Goal: Find specific page/section: Find specific page/section

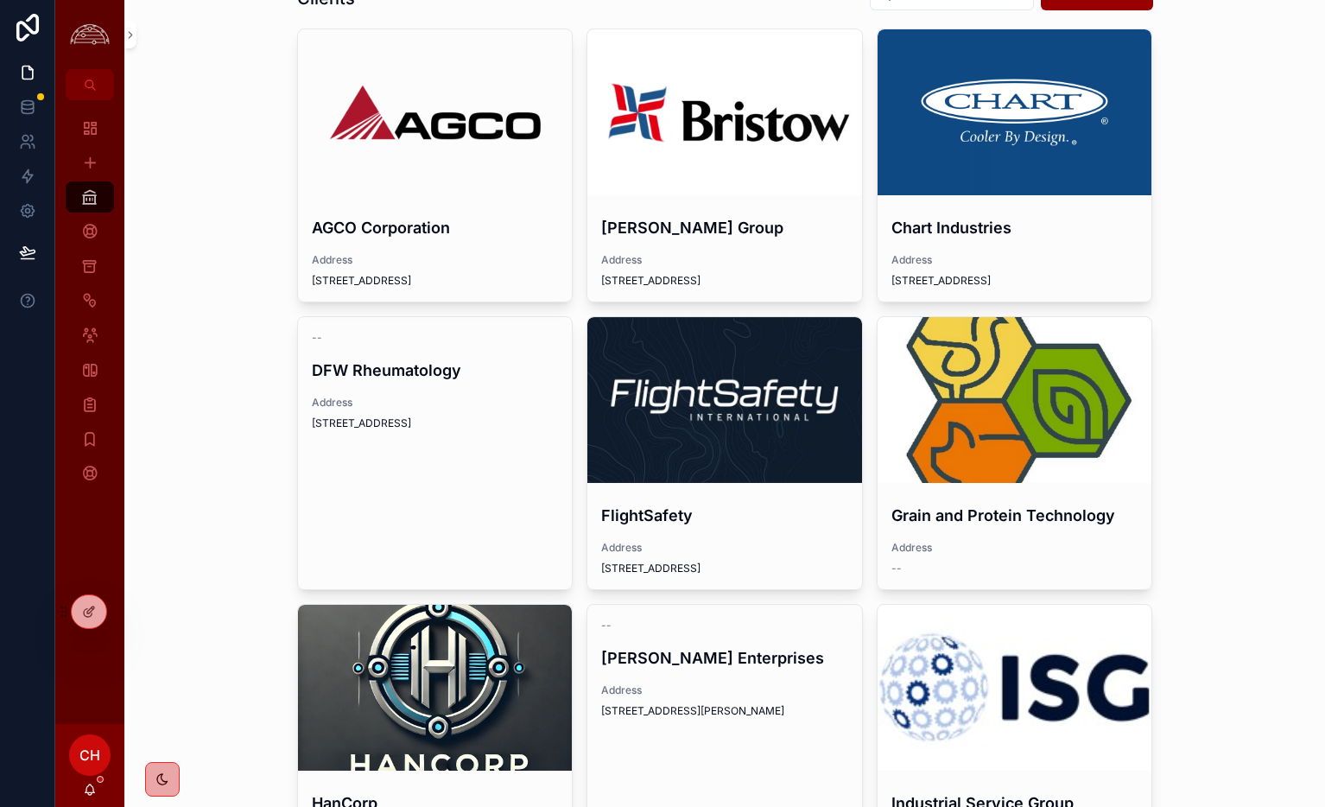
scroll to position [77, 0]
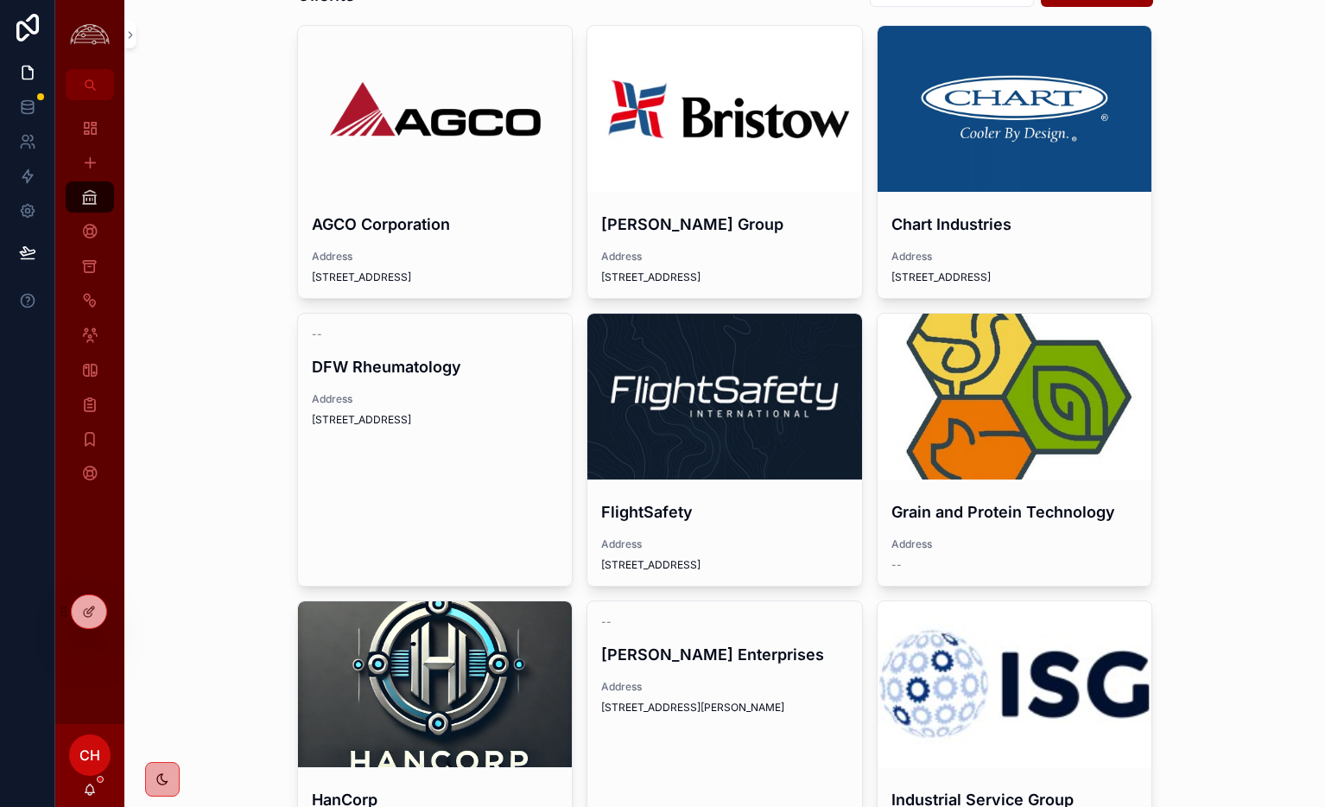
click at [0, 0] on div "scrollable content" at bounding box center [0, 0] width 0 height 0
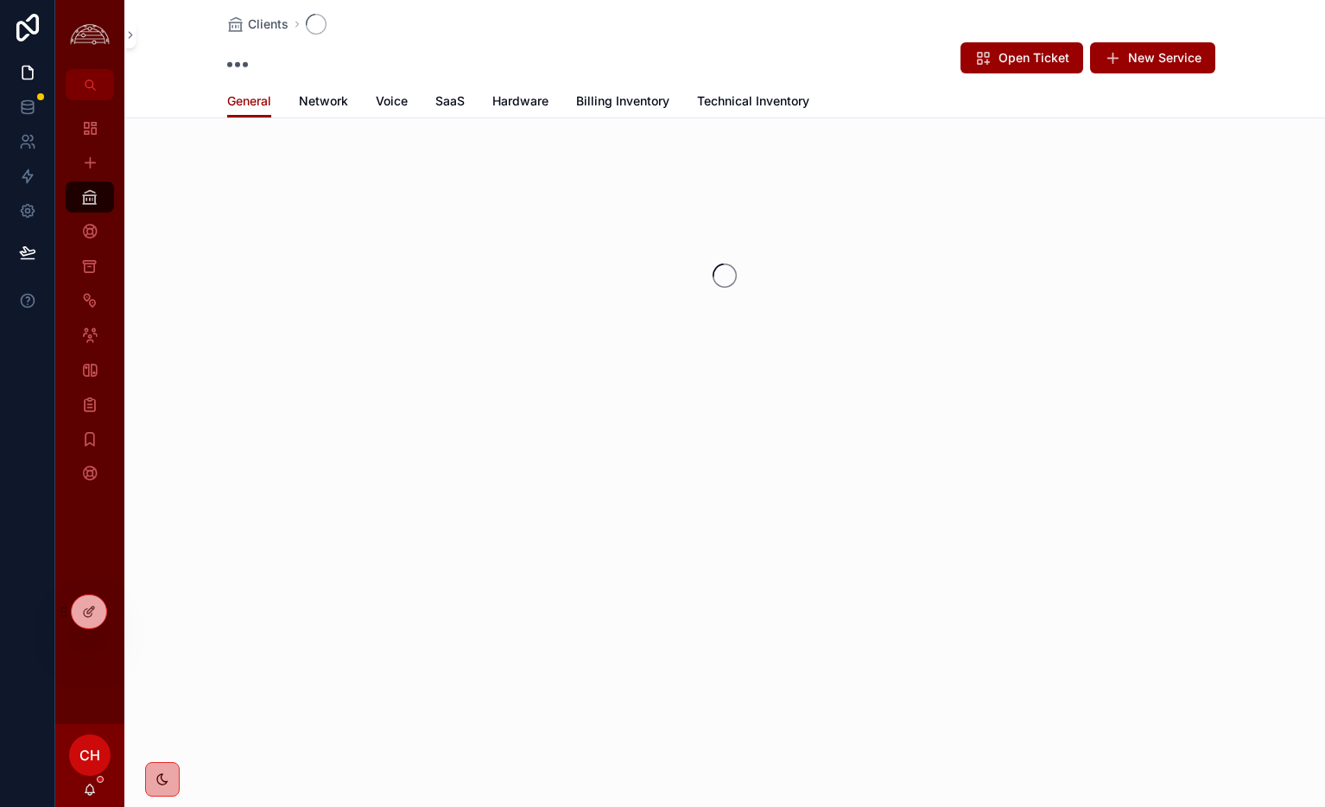
click at [323, 105] on span "Network" at bounding box center [323, 100] width 49 height 17
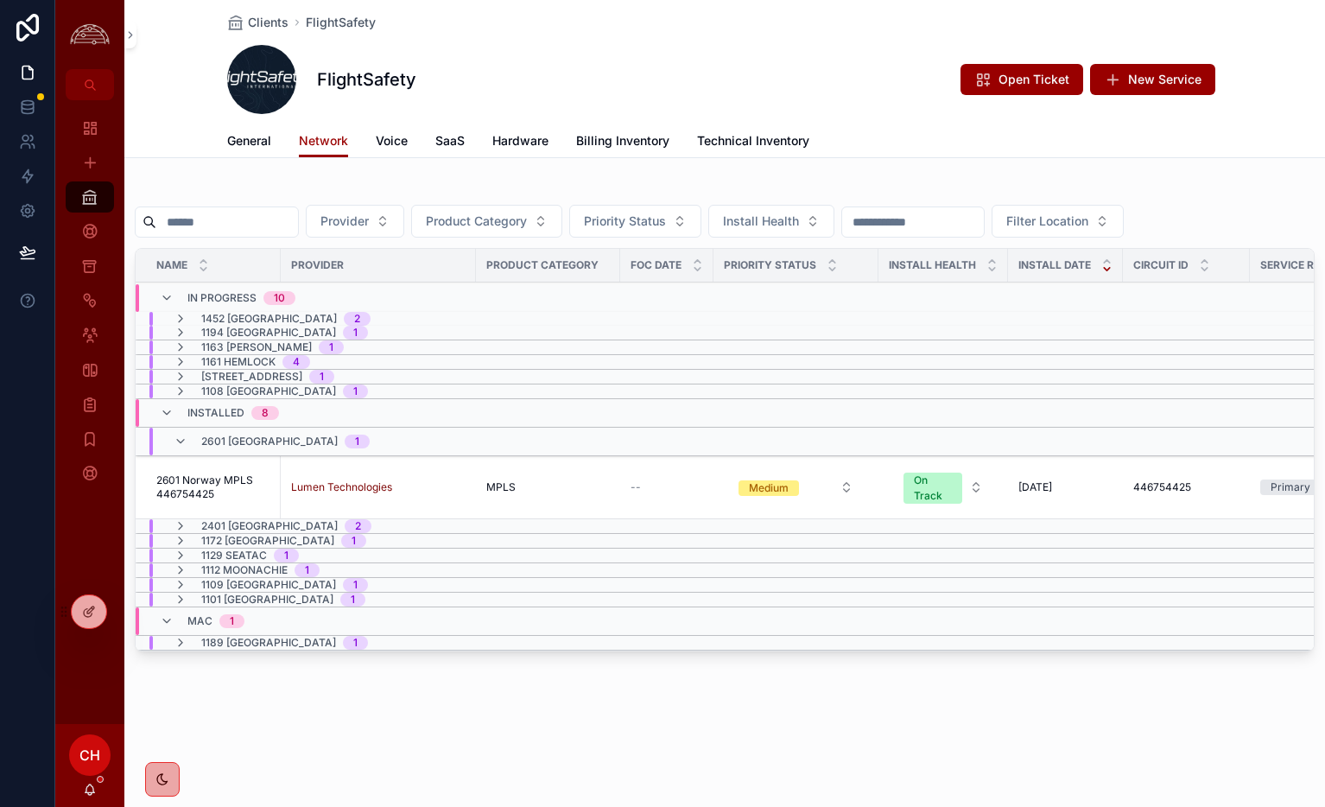
click at [229, 481] on span "2601 Norway MPLS 446754425" at bounding box center [213, 487] width 114 height 28
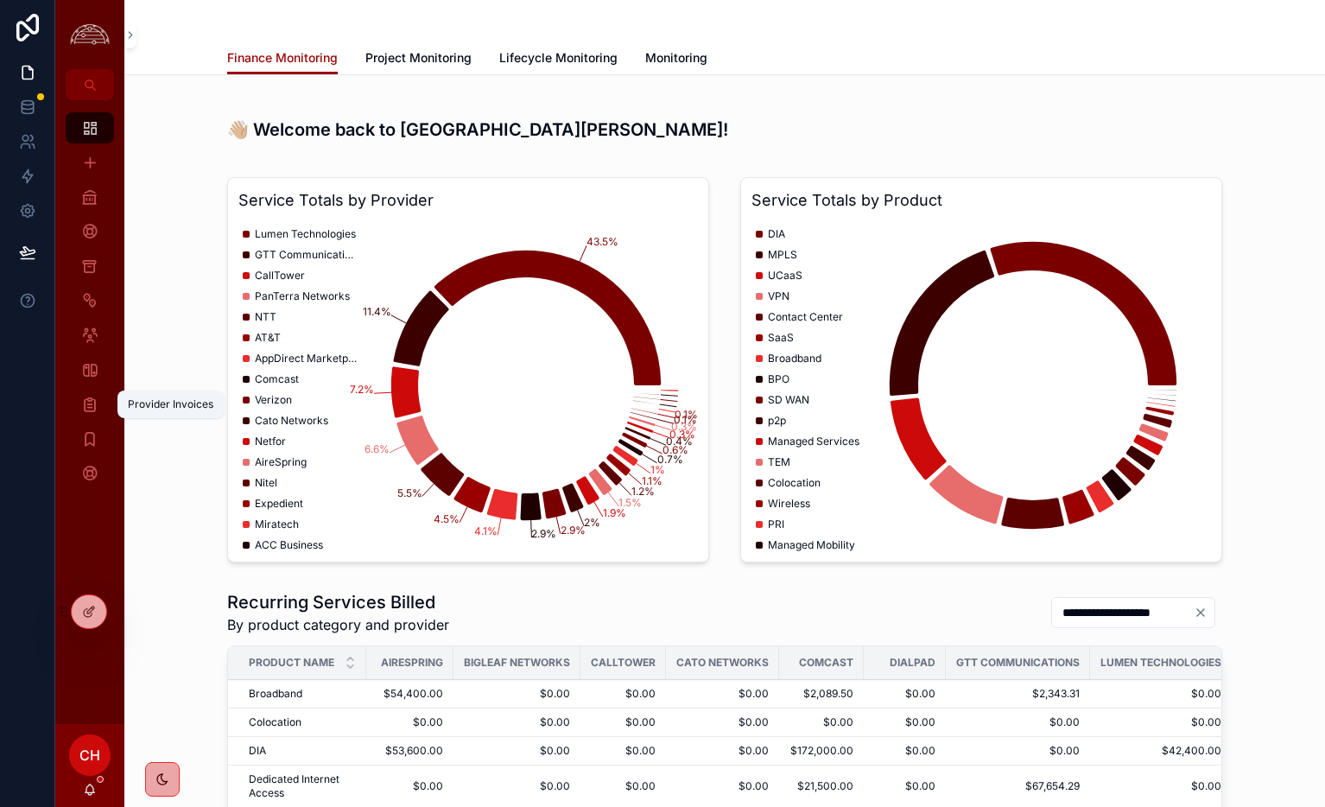
click at [81, 402] on icon "scrollable content" at bounding box center [89, 404] width 17 height 17
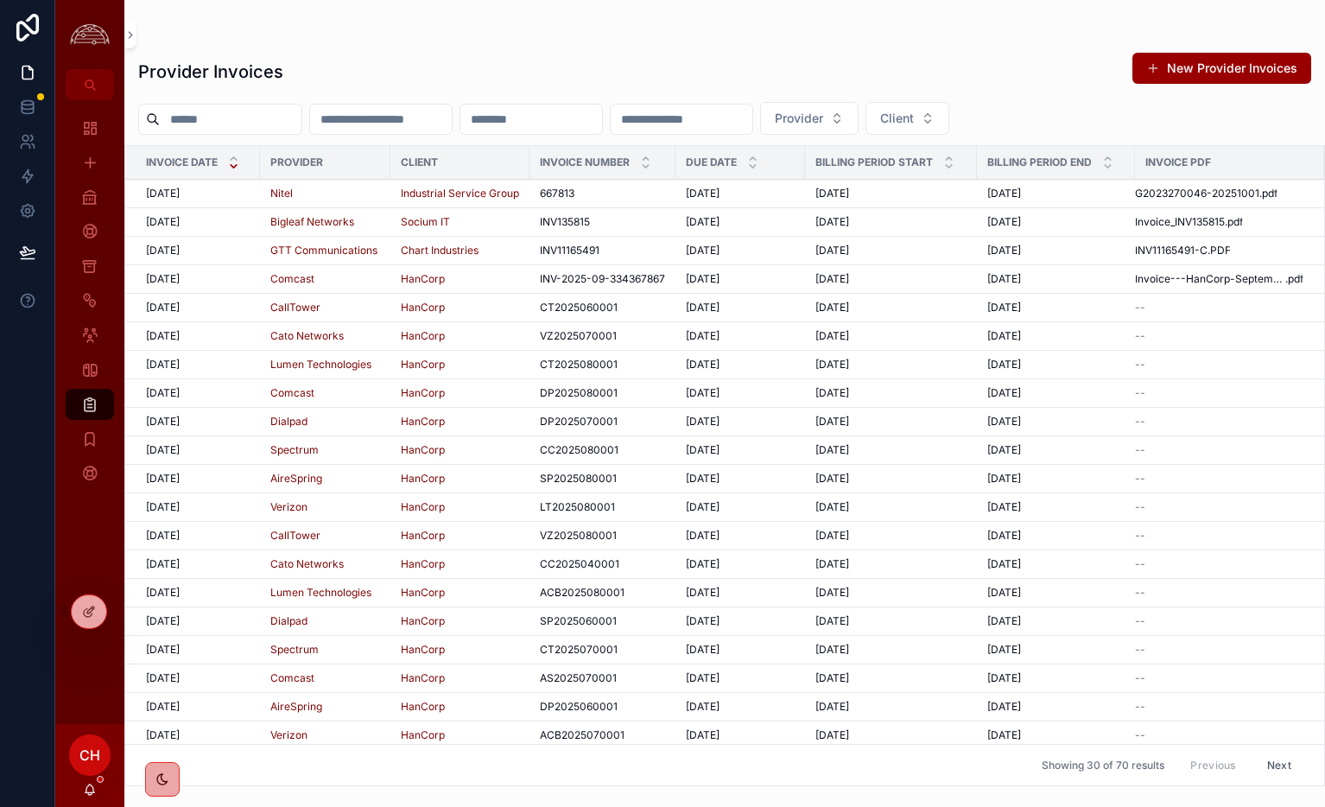
click at [204, 197] on div "10/1/2025 10/1/2025" at bounding box center [198, 194] width 104 height 14
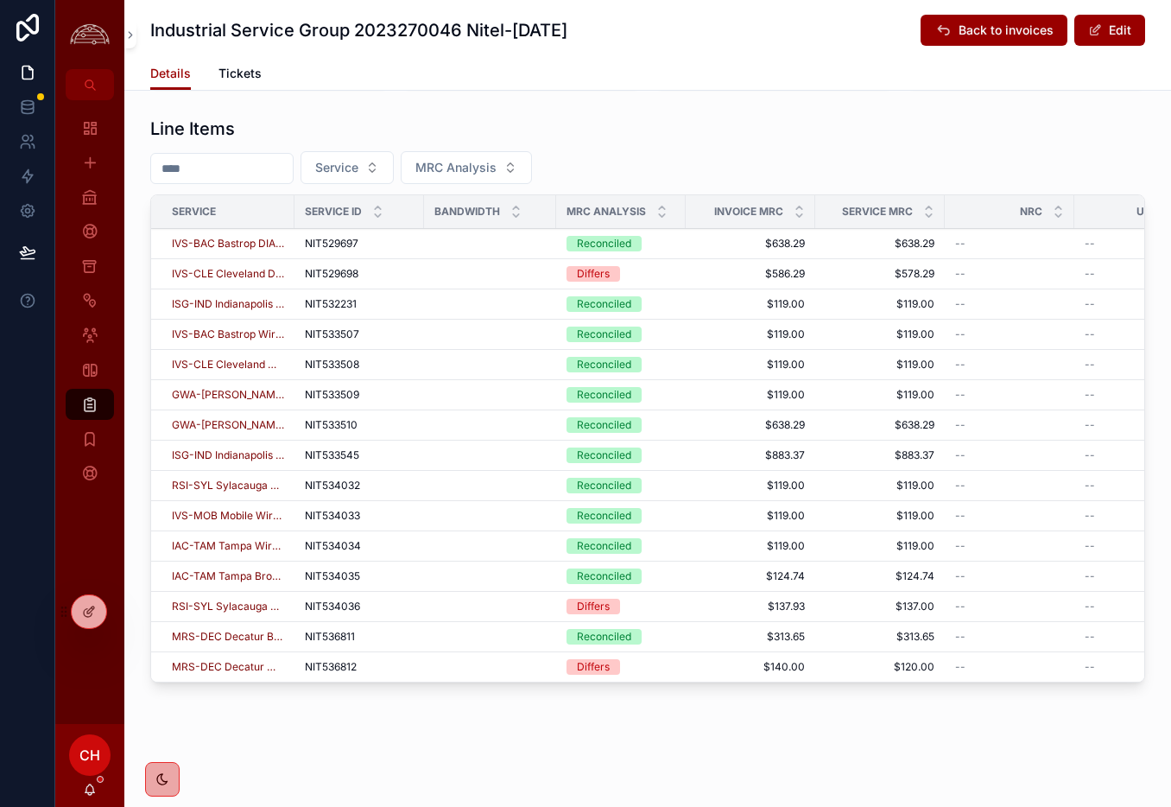
scroll to position [637, 0]
click at [248, 73] on span "Tickets" at bounding box center [240, 73] width 43 height 17
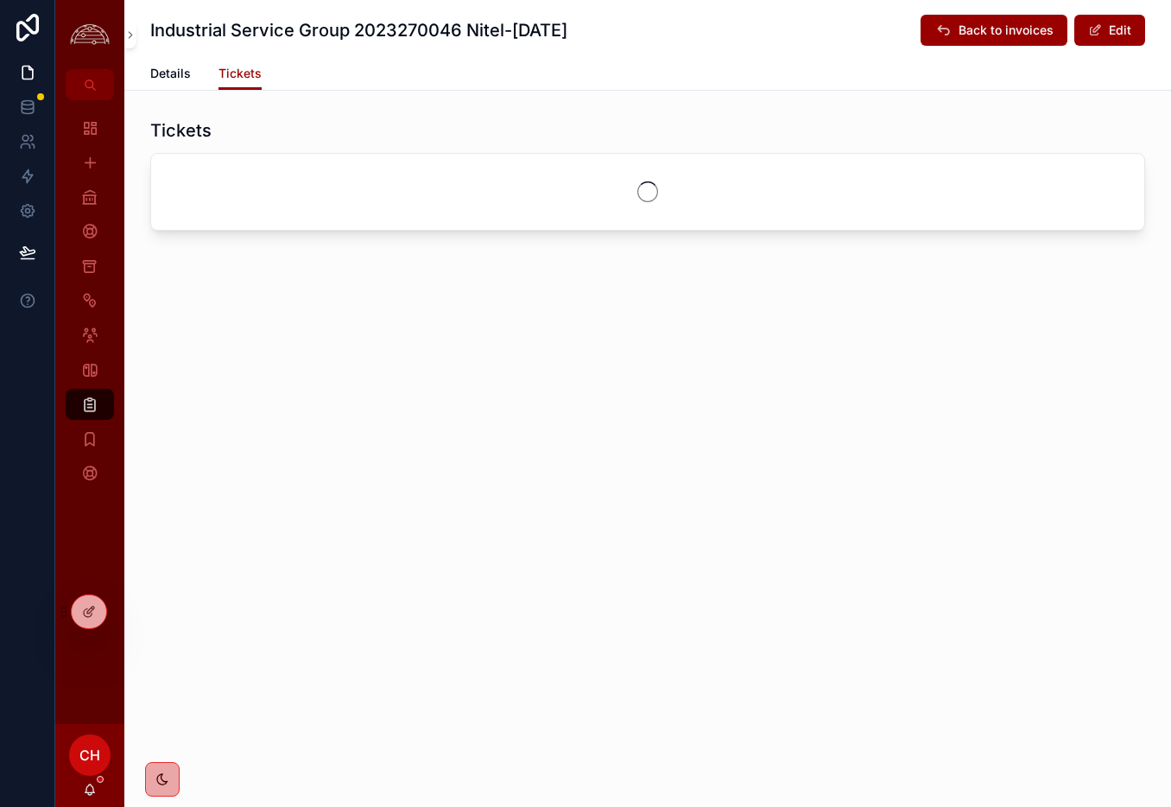
click at [184, 77] on span "Details" at bounding box center [170, 73] width 41 height 17
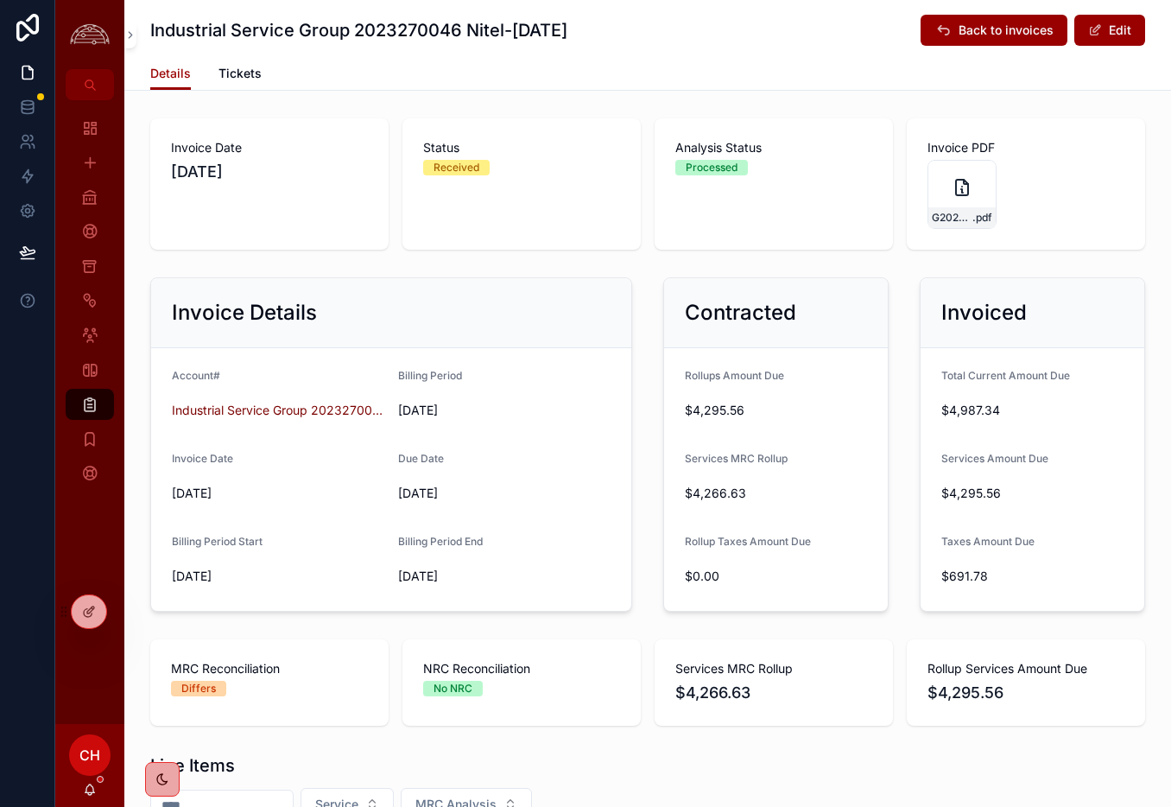
click at [957, 35] on button "Back to invoices" at bounding box center [994, 30] width 147 height 31
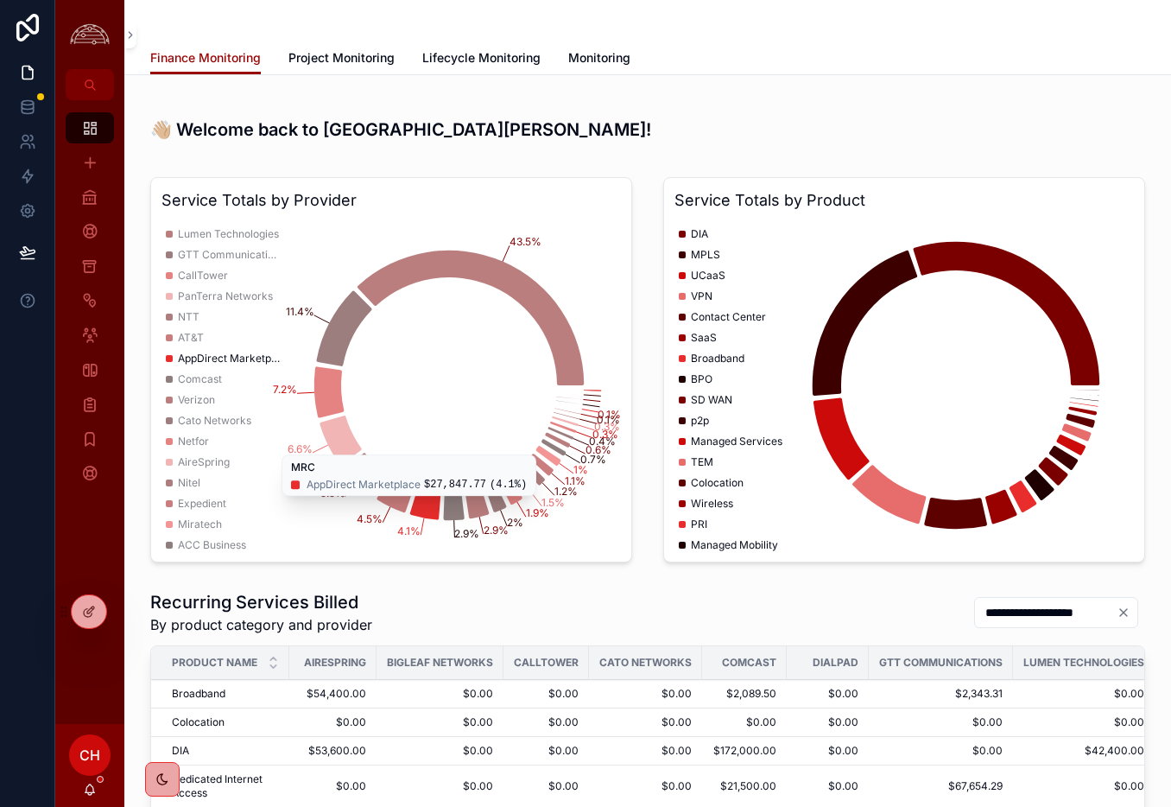
scroll to position [2, 0]
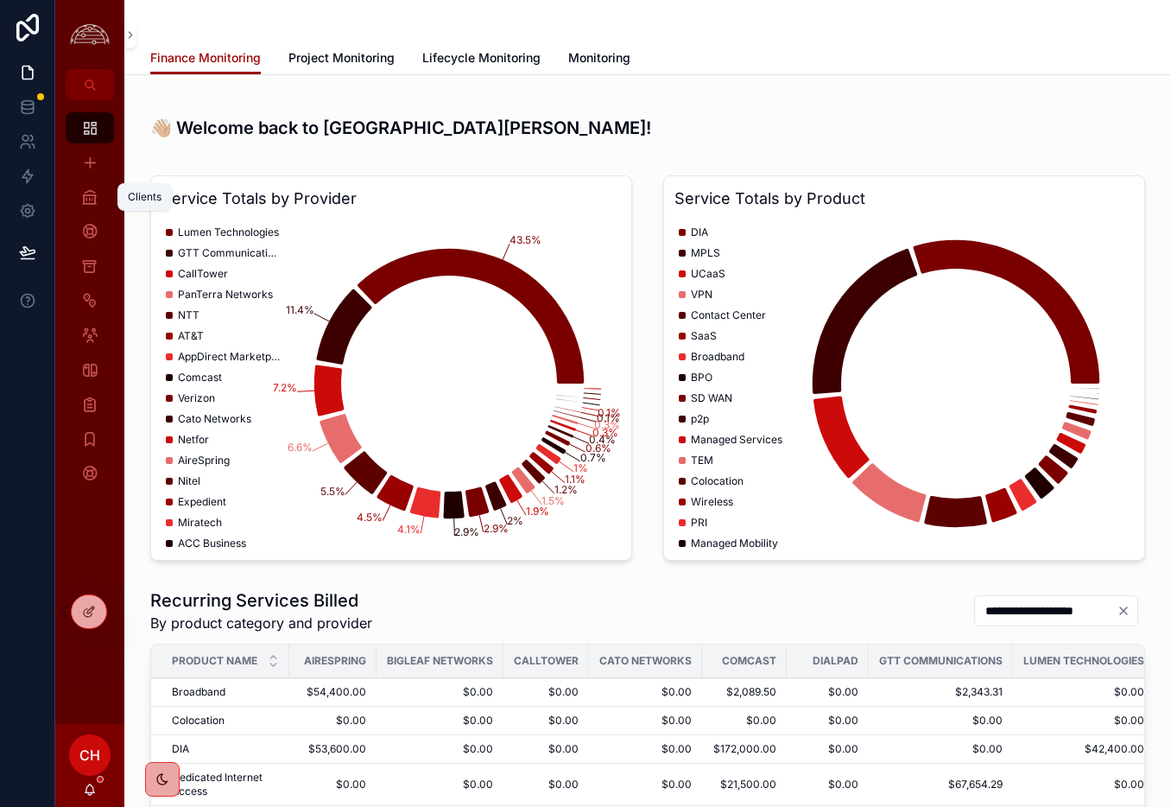
click at [95, 203] on icon "scrollable content" at bounding box center [89, 196] width 17 height 17
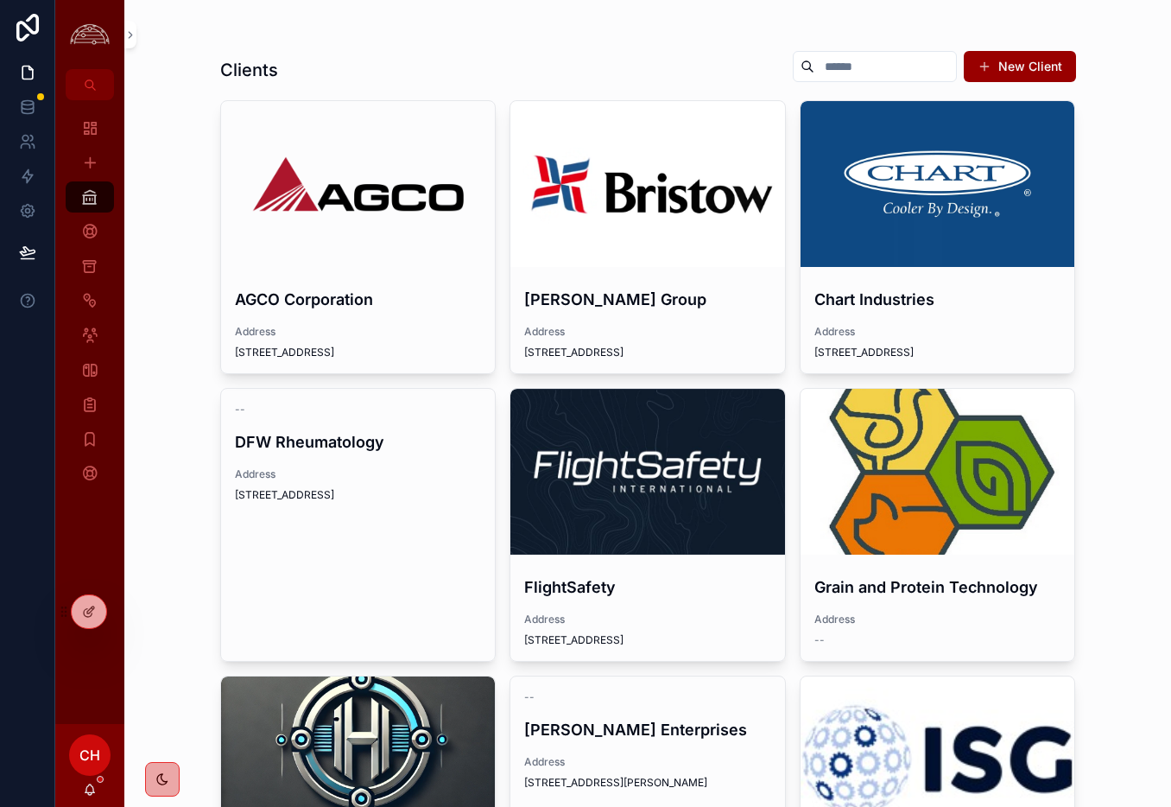
click at [0, 0] on div "scrollable content" at bounding box center [0, 0] width 0 height 0
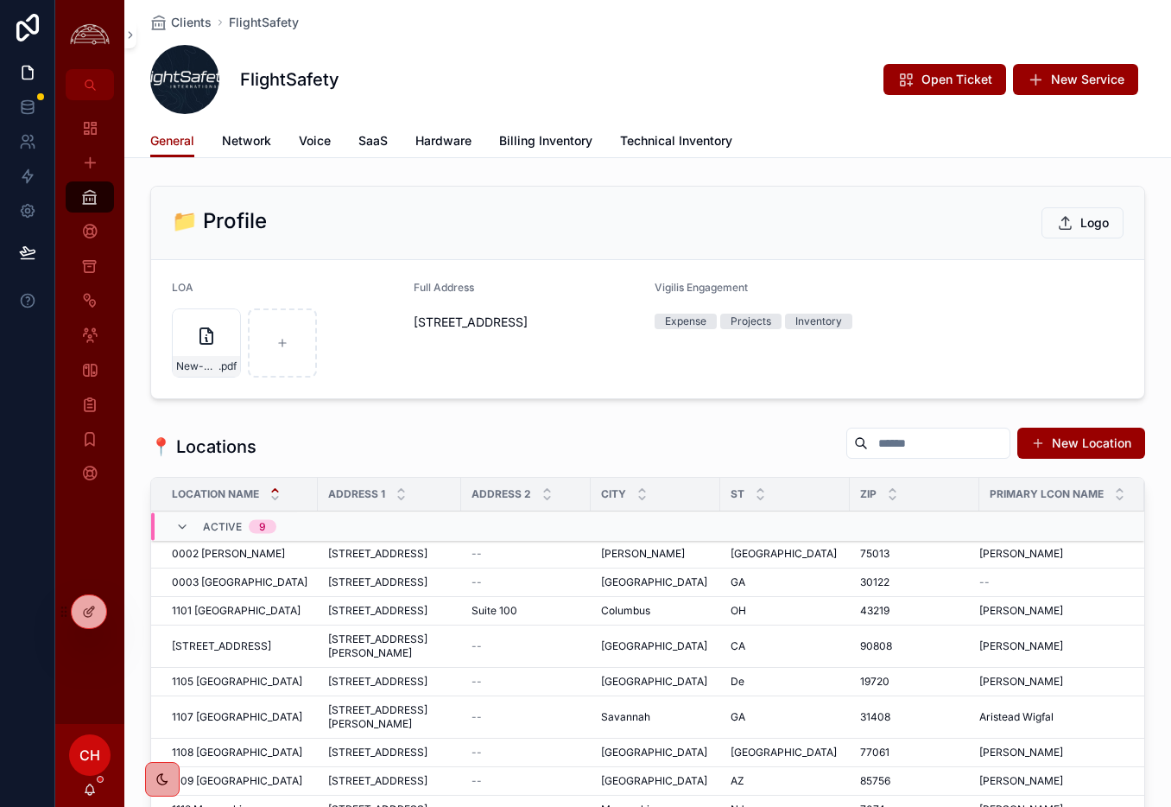
click at [263, 140] on span "Network" at bounding box center [246, 140] width 49 height 17
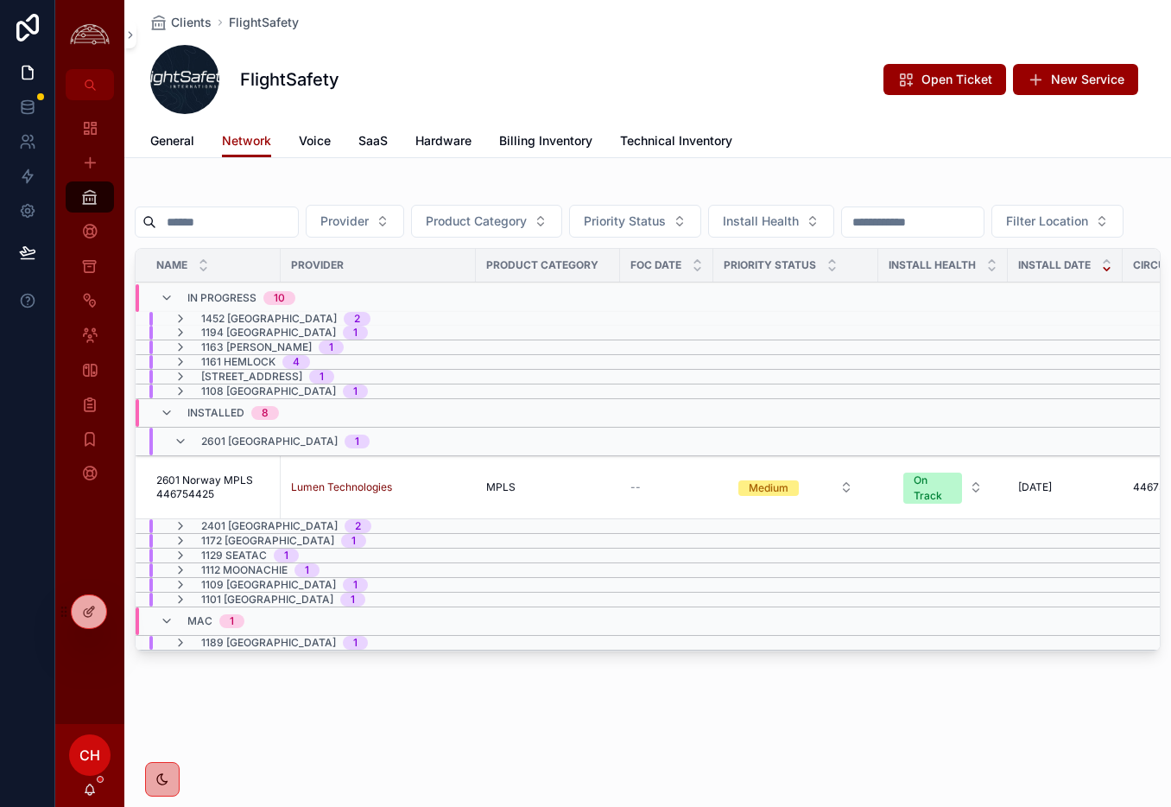
click at [533, 143] on span "Billing Inventory" at bounding box center [545, 140] width 93 height 17
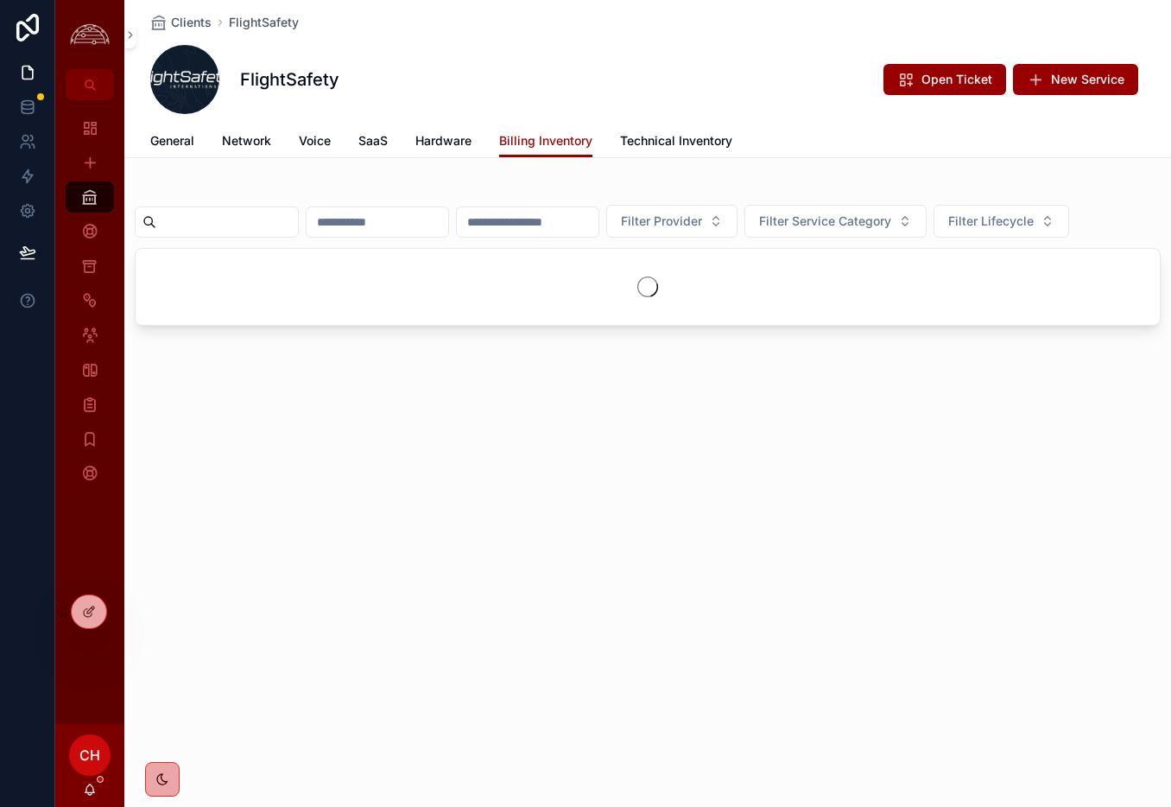
click at [236, 228] on input "scrollable content" at bounding box center [227, 222] width 142 height 24
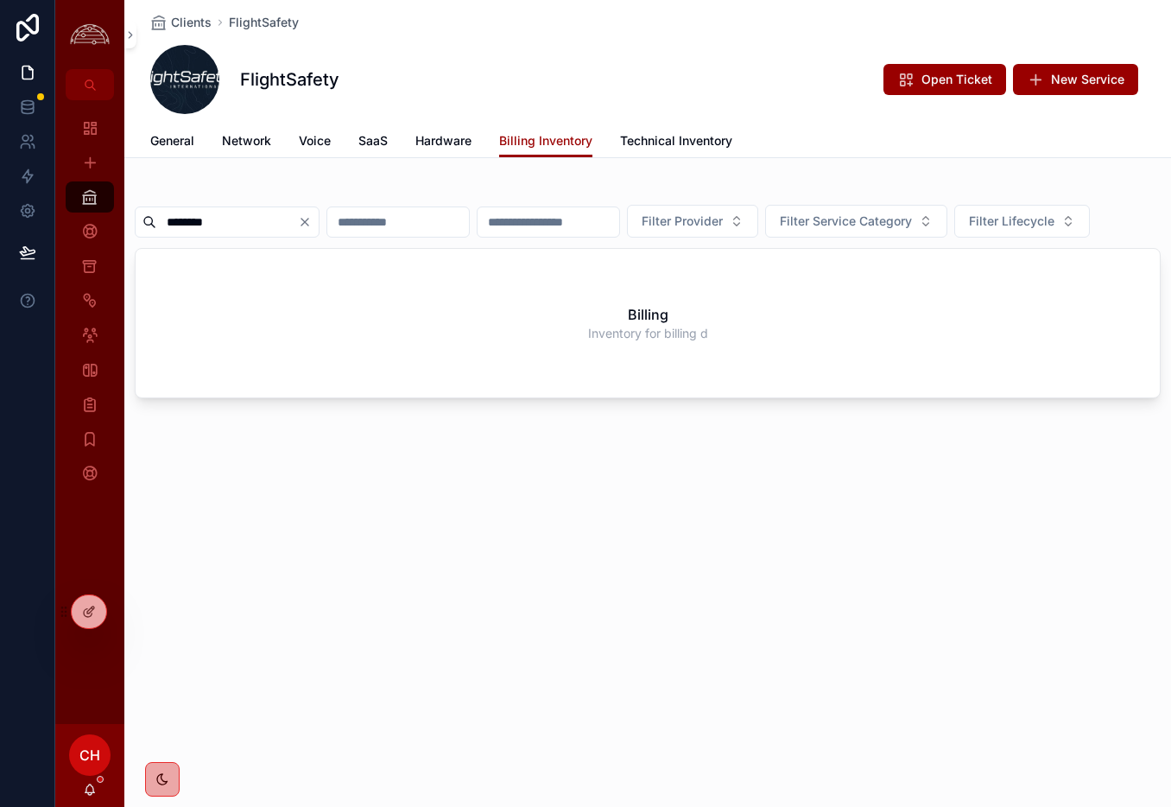
click at [288, 224] on input "********" at bounding box center [227, 222] width 142 height 24
type input "*****"
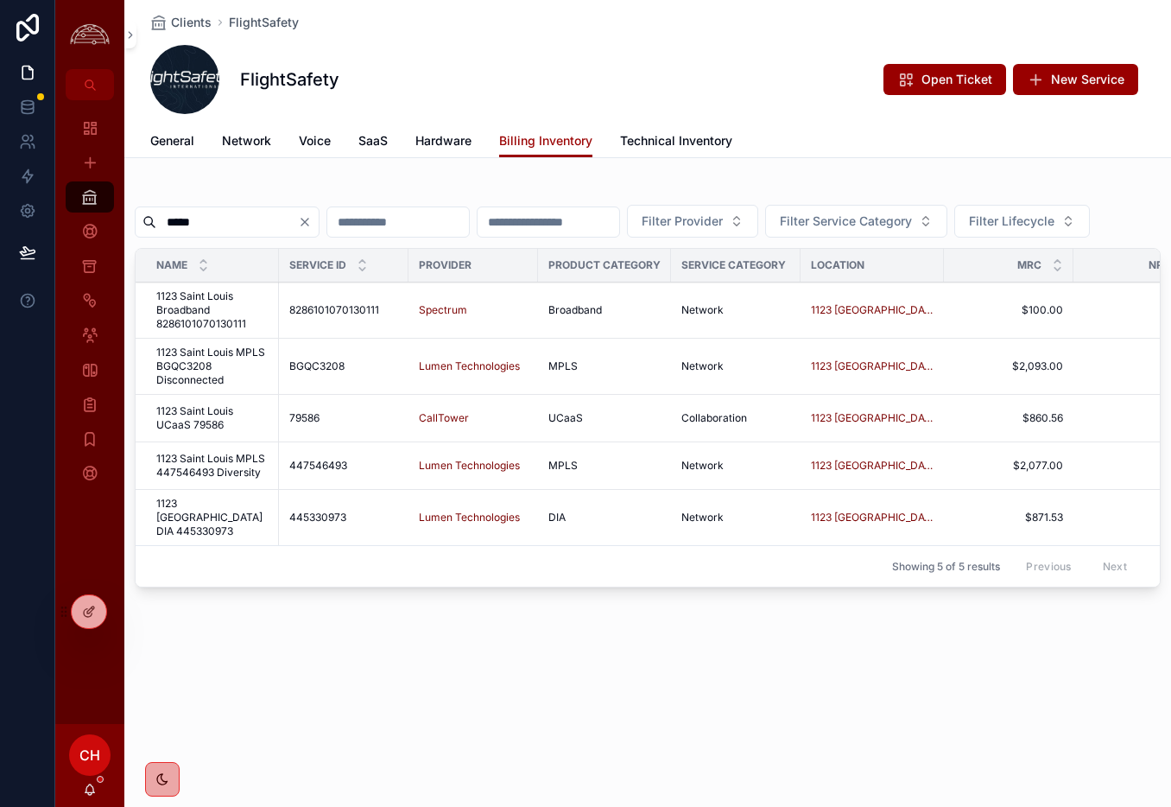
click at [22, 437] on div at bounding box center [27, 403] width 55 height 807
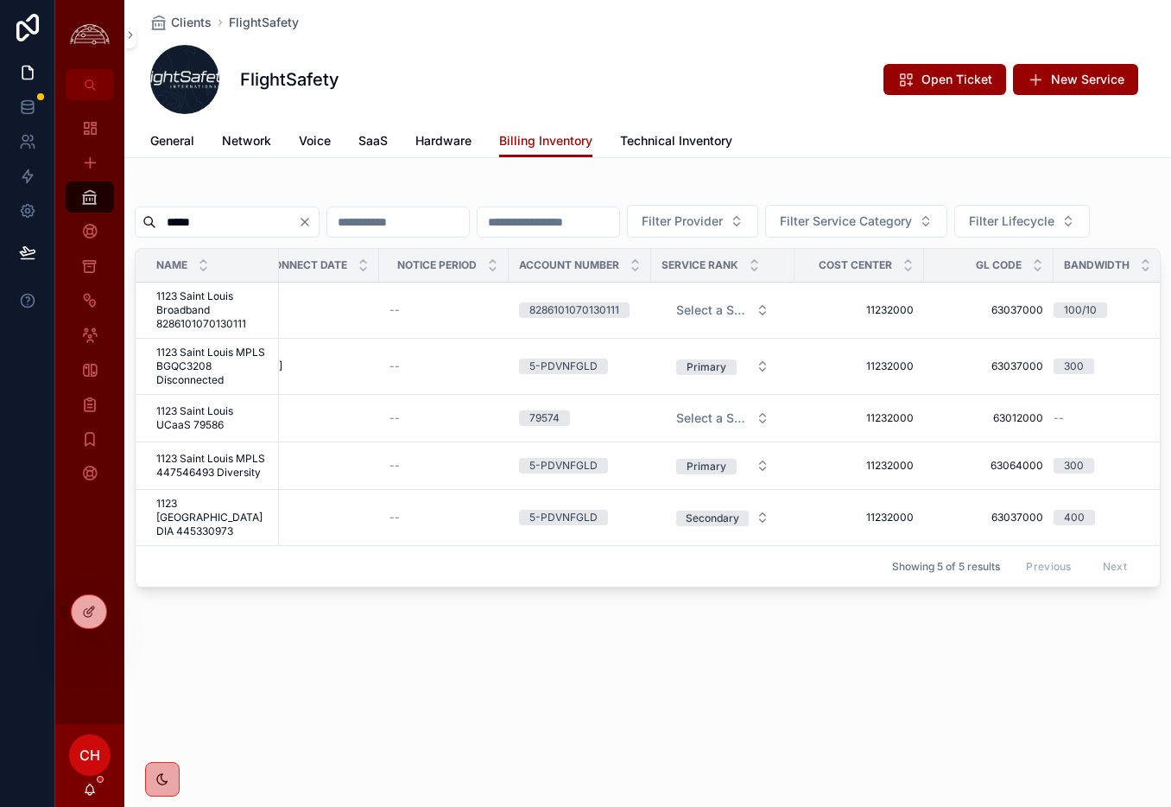
scroll to position [0, 1989]
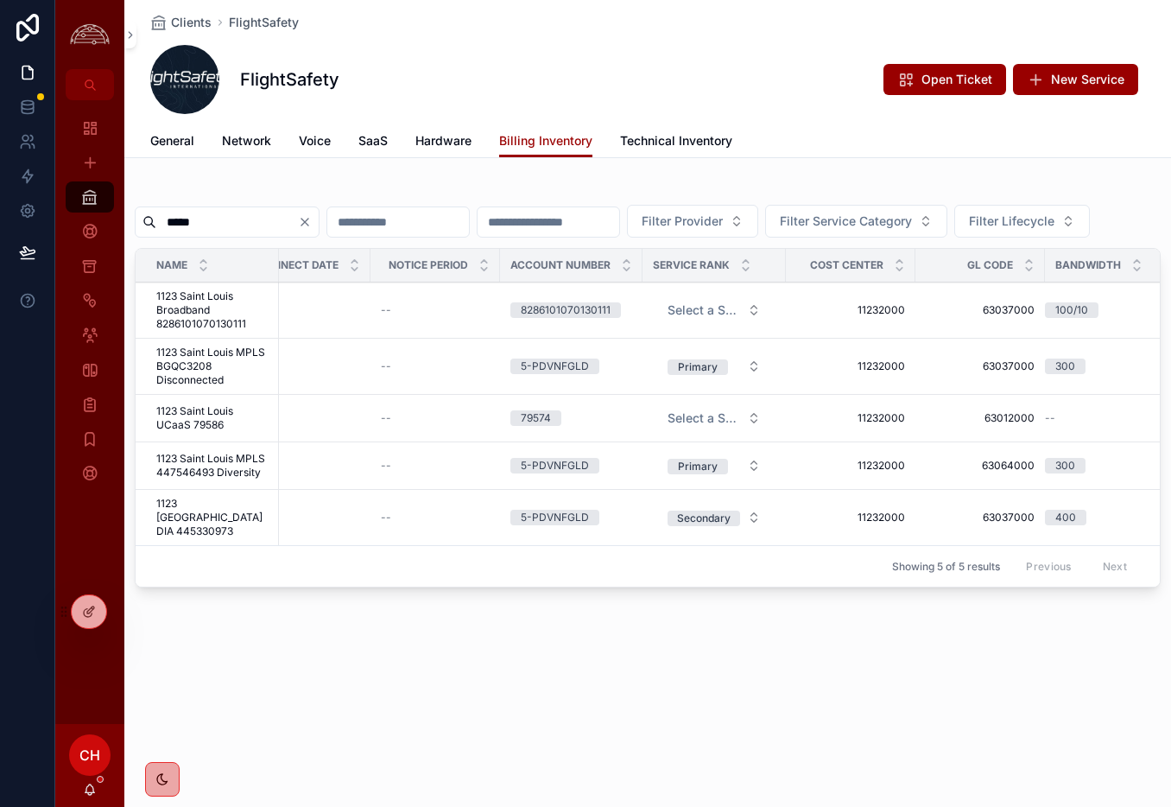
click at [699, 142] on span "Technical Inventory" at bounding box center [676, 140] width 112 height 17
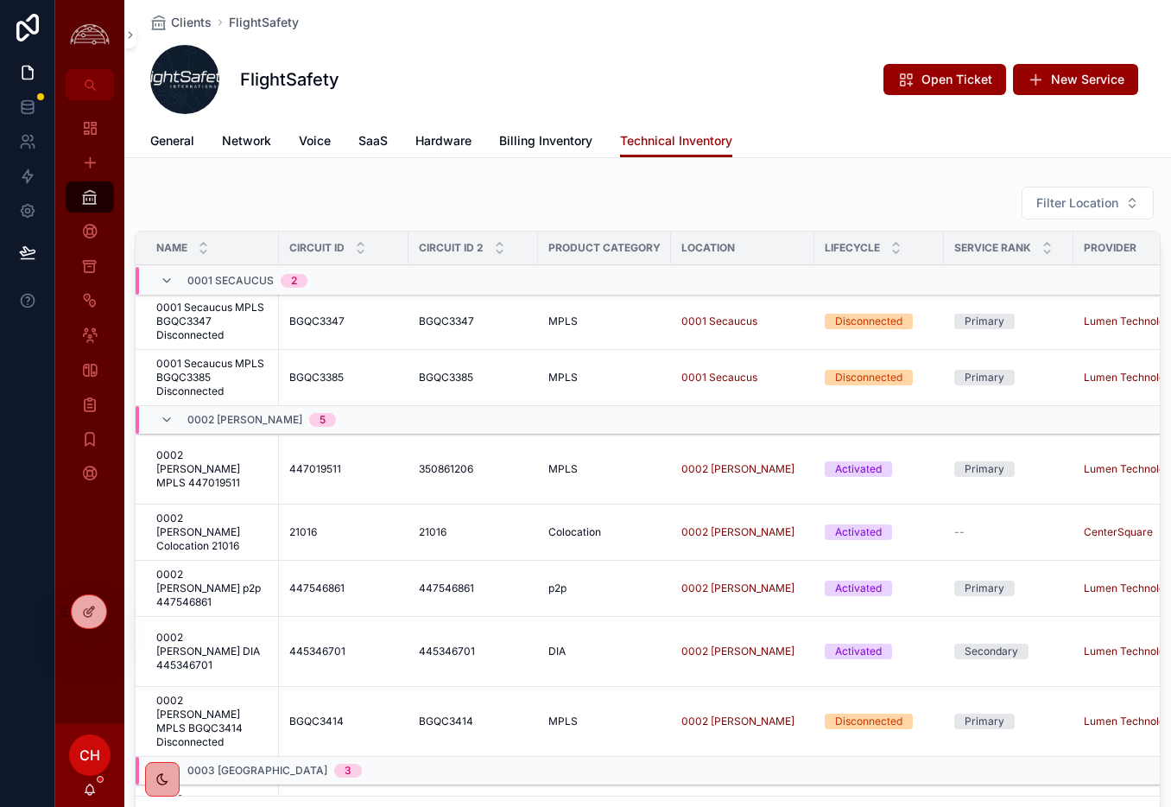
click at [1051, 202] on span "Filter Location" at bounding box center [1077, 202] width 82 height 17
type input "****"
click at [1003, 287] on div "1123 Saint Louis" at bounding box center [1046, 273] width 247 height 35
click at [1006, 278] on span "1123 Saint Louis" at bounding box center [1010, 272] width 153 height 17
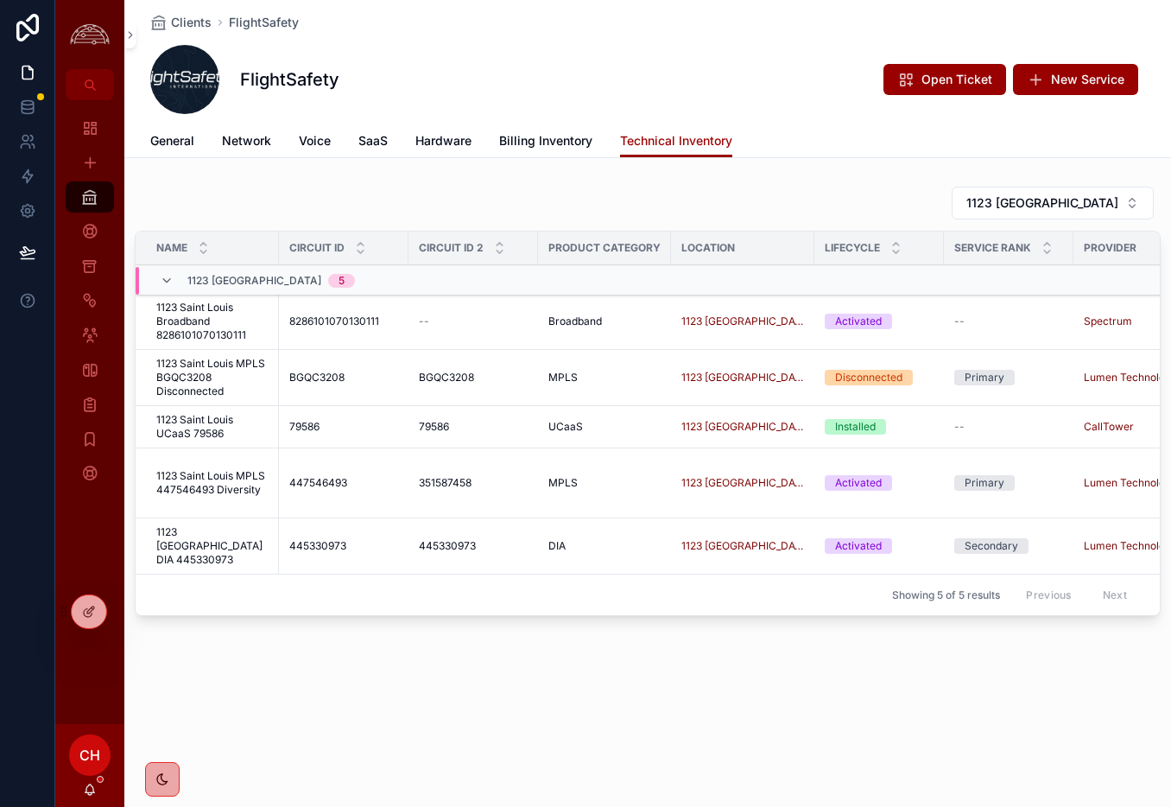
click at [252, 143] on span "Network" at bounding box center [246, 140] width 49 height 17
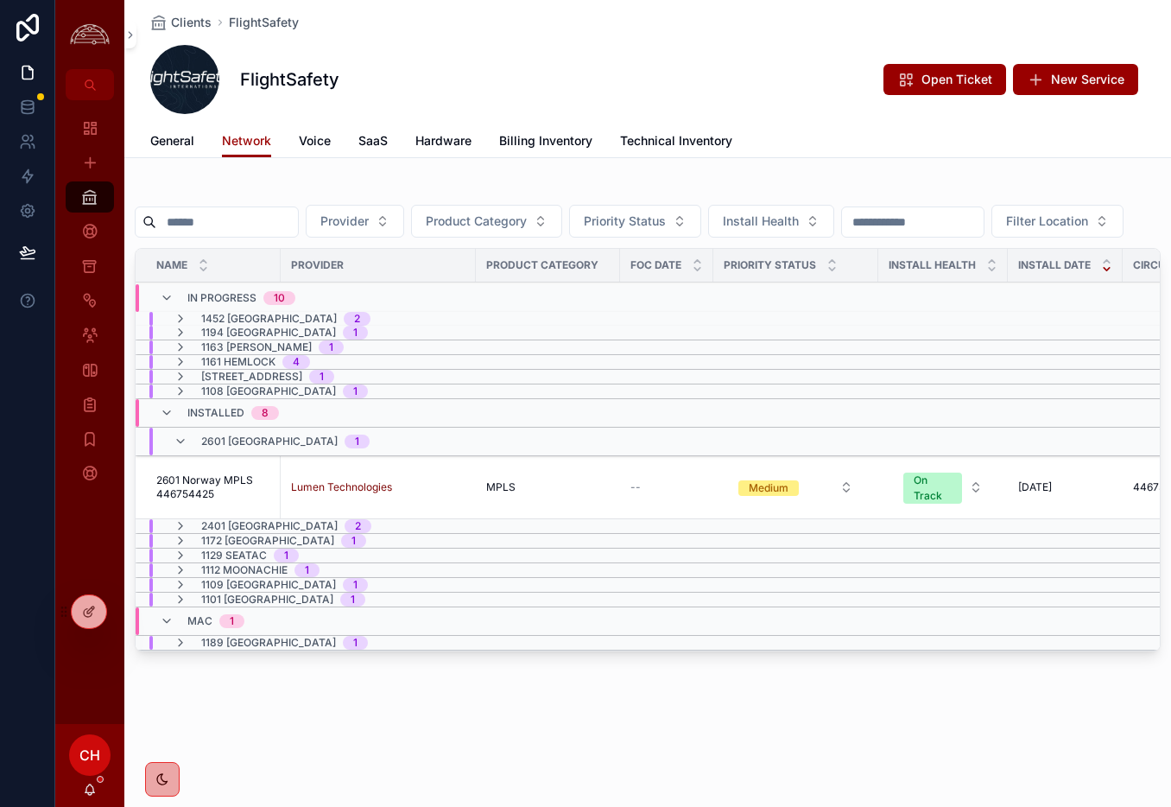
click at [184, 455] on div "2601 Norway 1" at bounding box center [272, 442] width 196 height 28
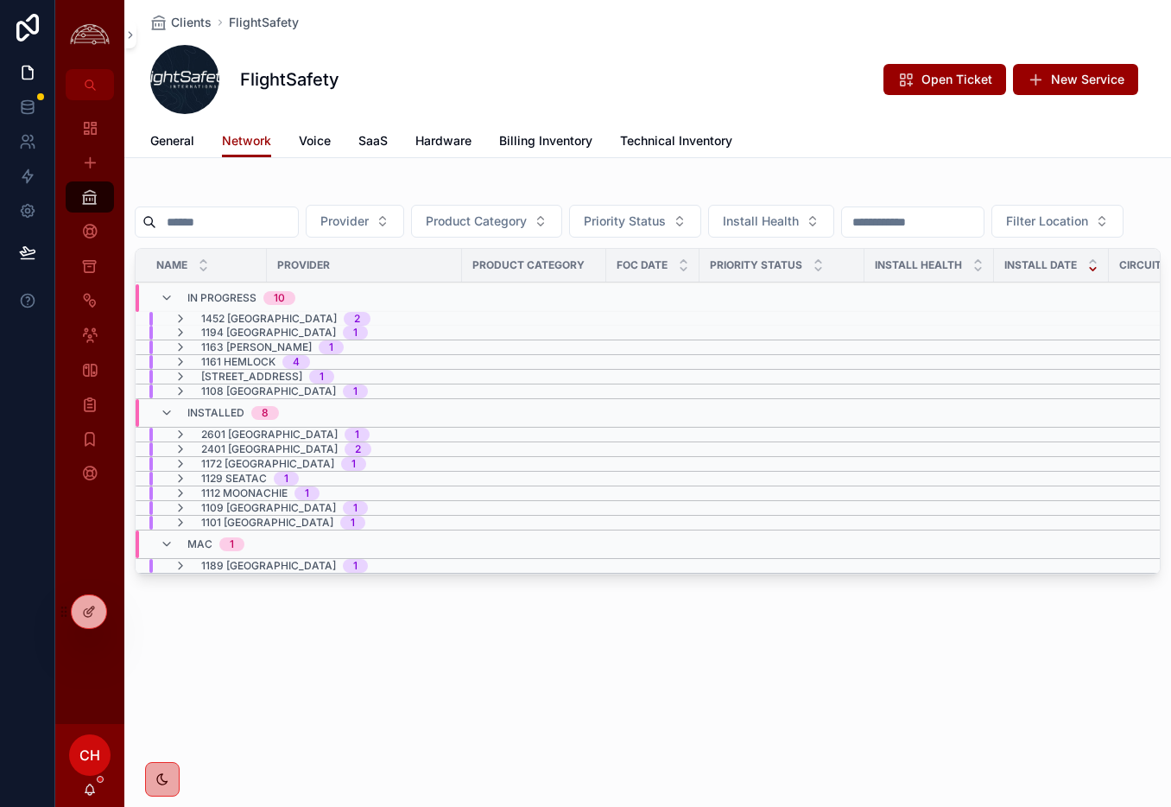
click at [186, 354] on icon "scrollable content" at bounding box center [181, 347] width 14 height 14
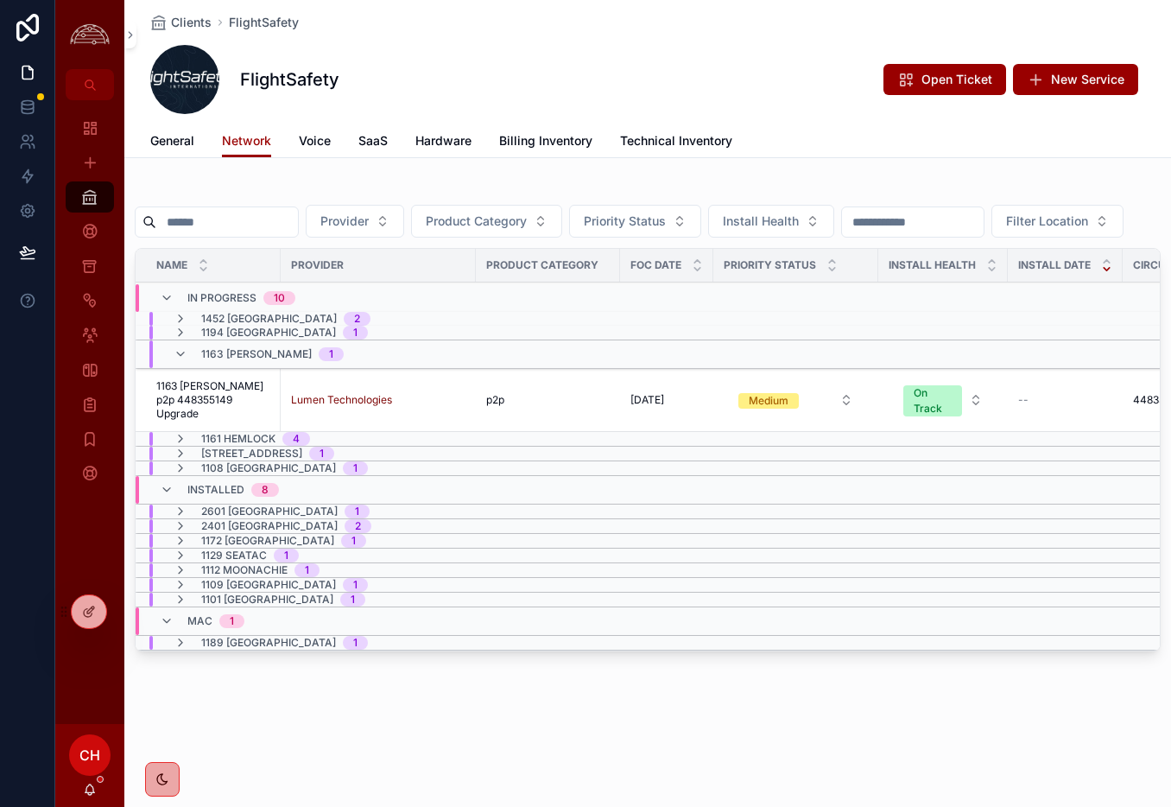
click at [182, 421] on span "1163 Hazelwood p2p 448355149 Upgrade" at bounding box center [213, 399] width 114 height 41
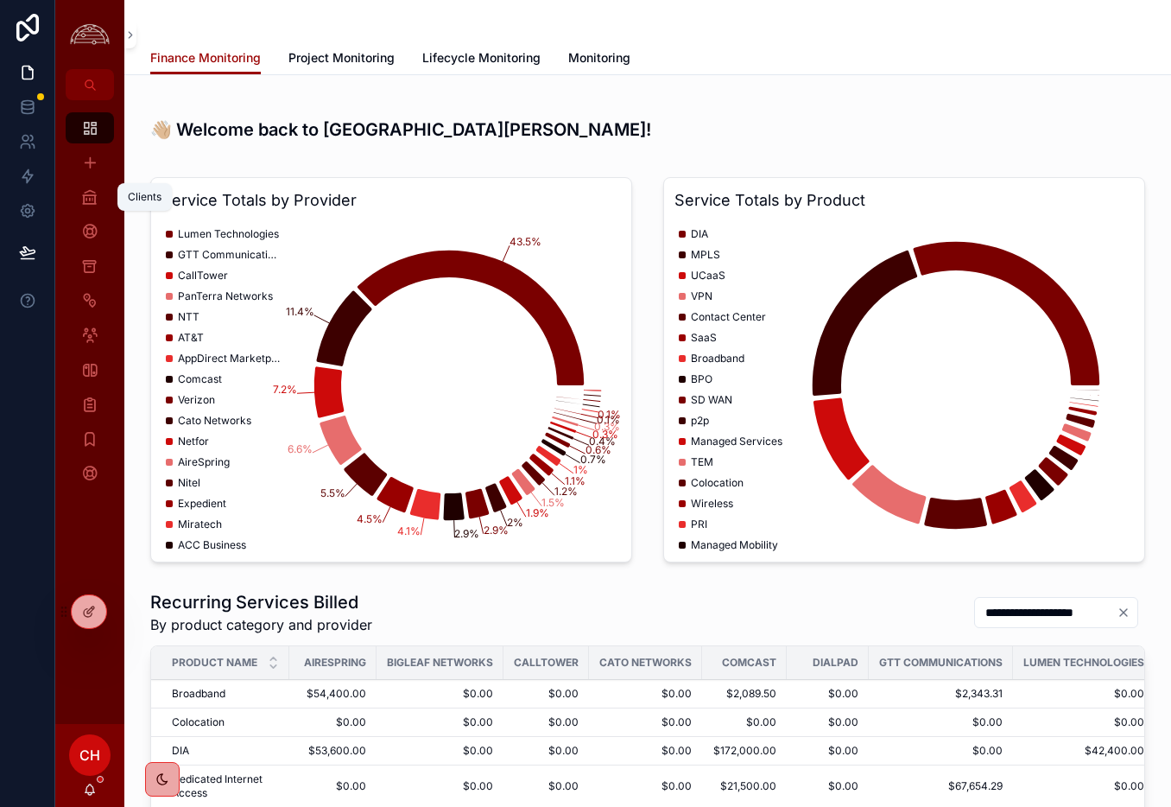
click at [81, 196] on icon "scrollable content" at bounding box center [89, 196] width 17 height 17
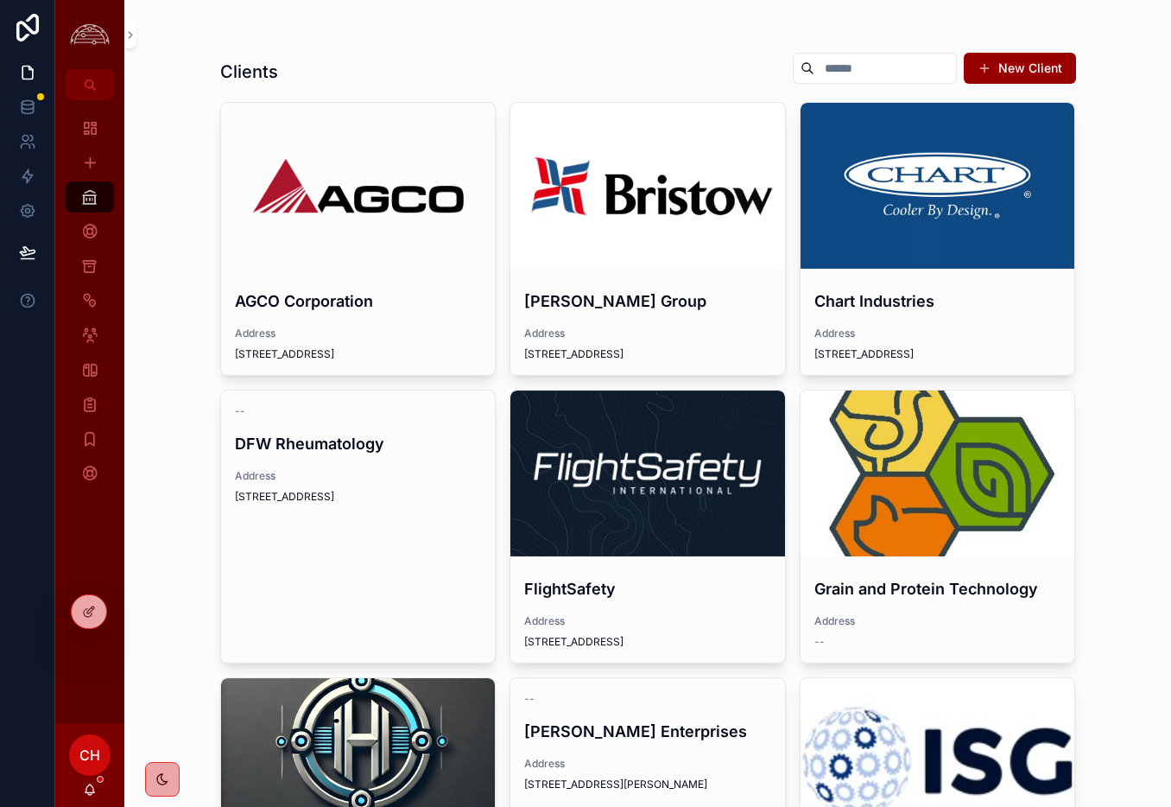
click at [916, 258] on div "scrollable content" at bounding box center [938, 186] width 275 height 166
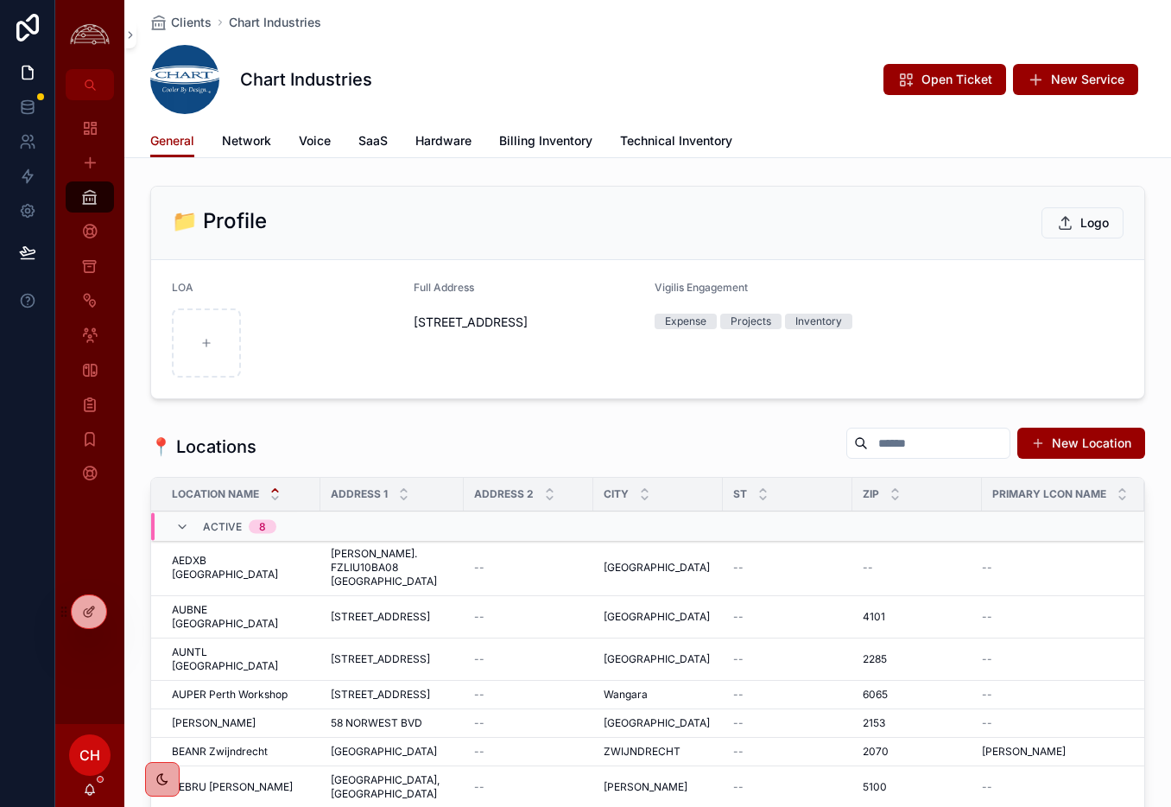
click at [259, 137] on span "Network" at bounding box center [246, 140] width 49 height 17
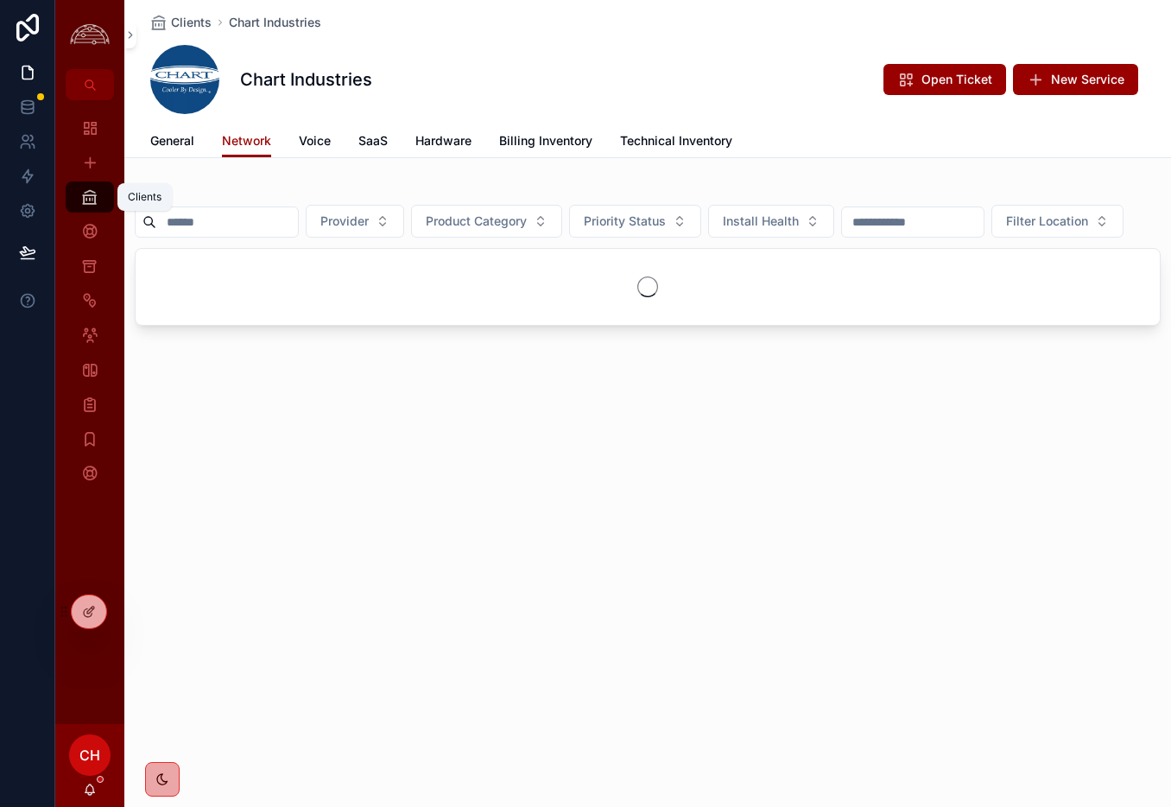
click at [93, 191] on icon "scrollable content" at bounding box center [89, 196] width 17 height 17
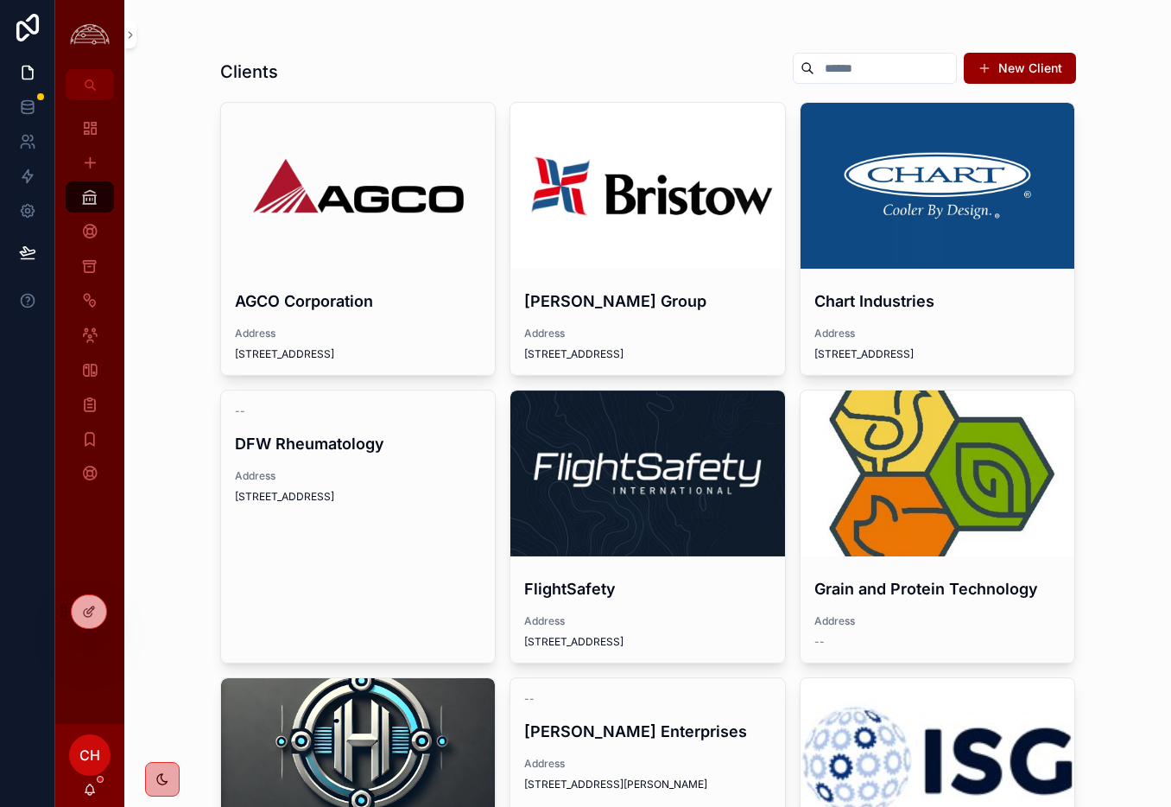
click at [591, 605] on div "FlightSafety Address [STREET_ADDRESS]" at bounding box center [647, 612] width 275 height 99
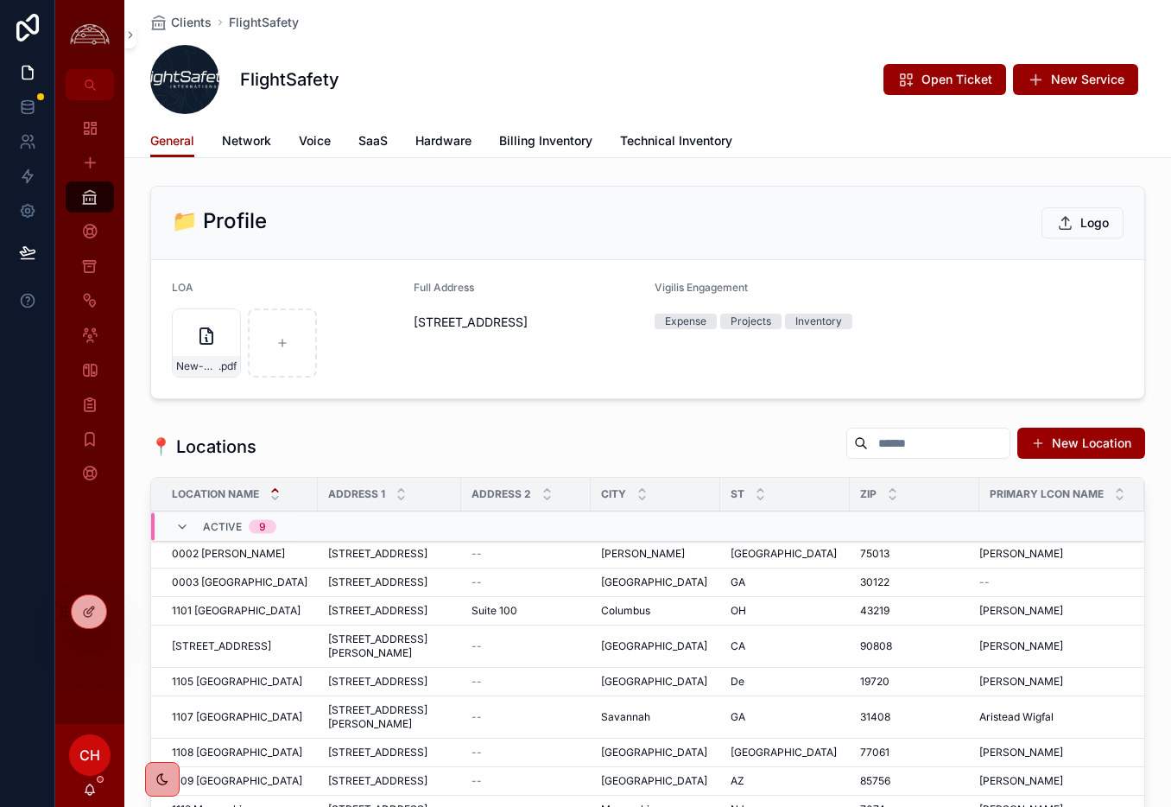
click at [260, 145] on span "Network" at bounding box center [246, 140] width 49 height 17
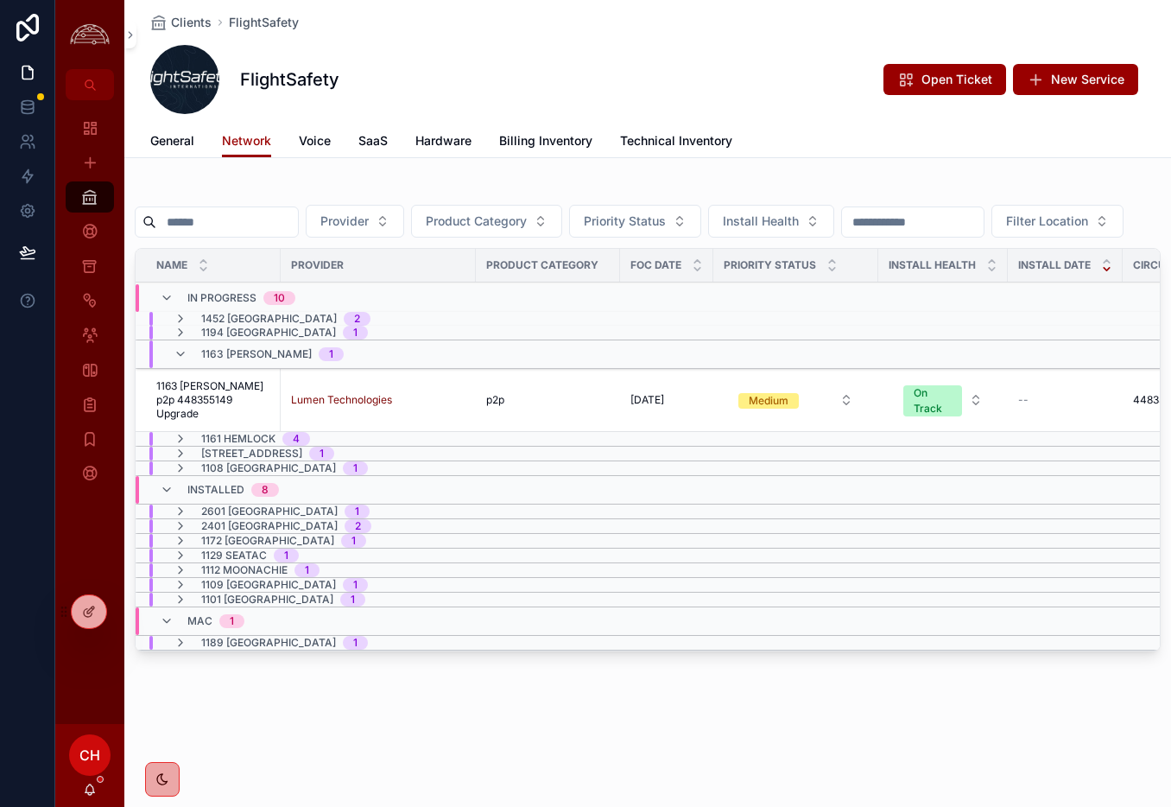
click at [179, 361] on icon "scrollable content" at bounding box center [181, 354] width 14 height 14
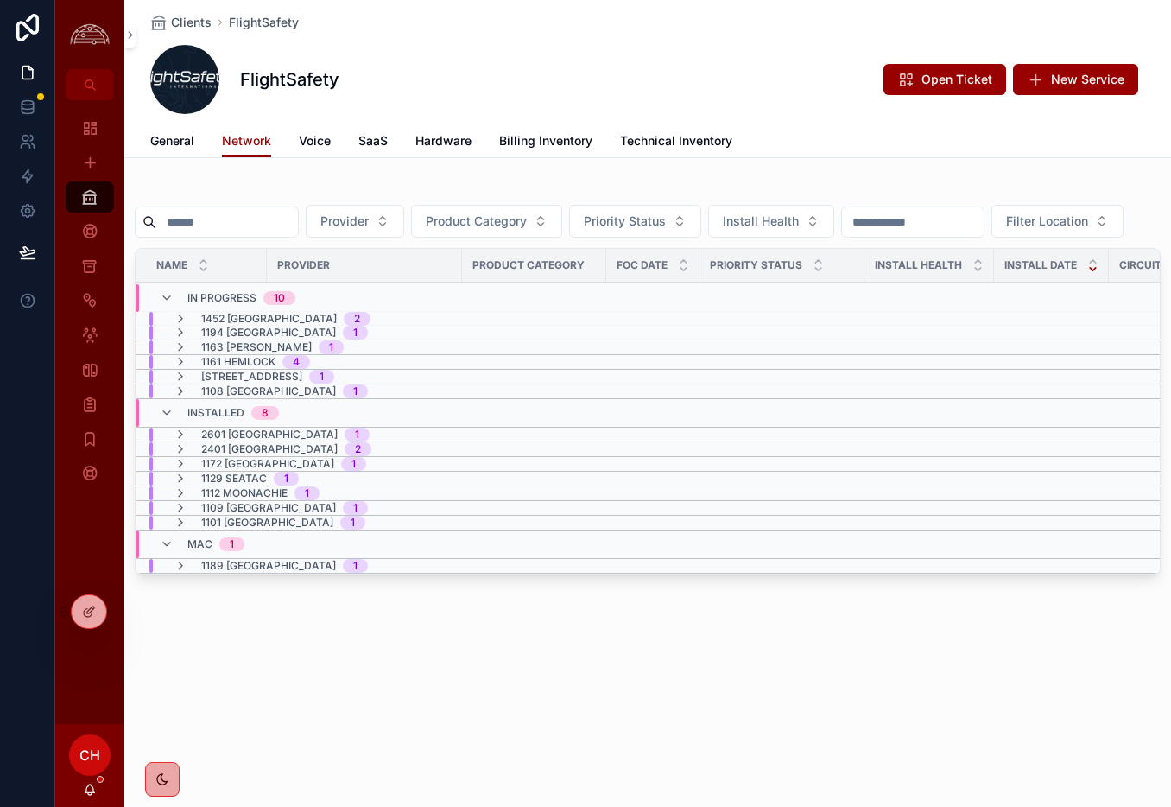
click at [182, 369] on icon "scrollable content" at bounding box center [181, 362] width 14 height 14
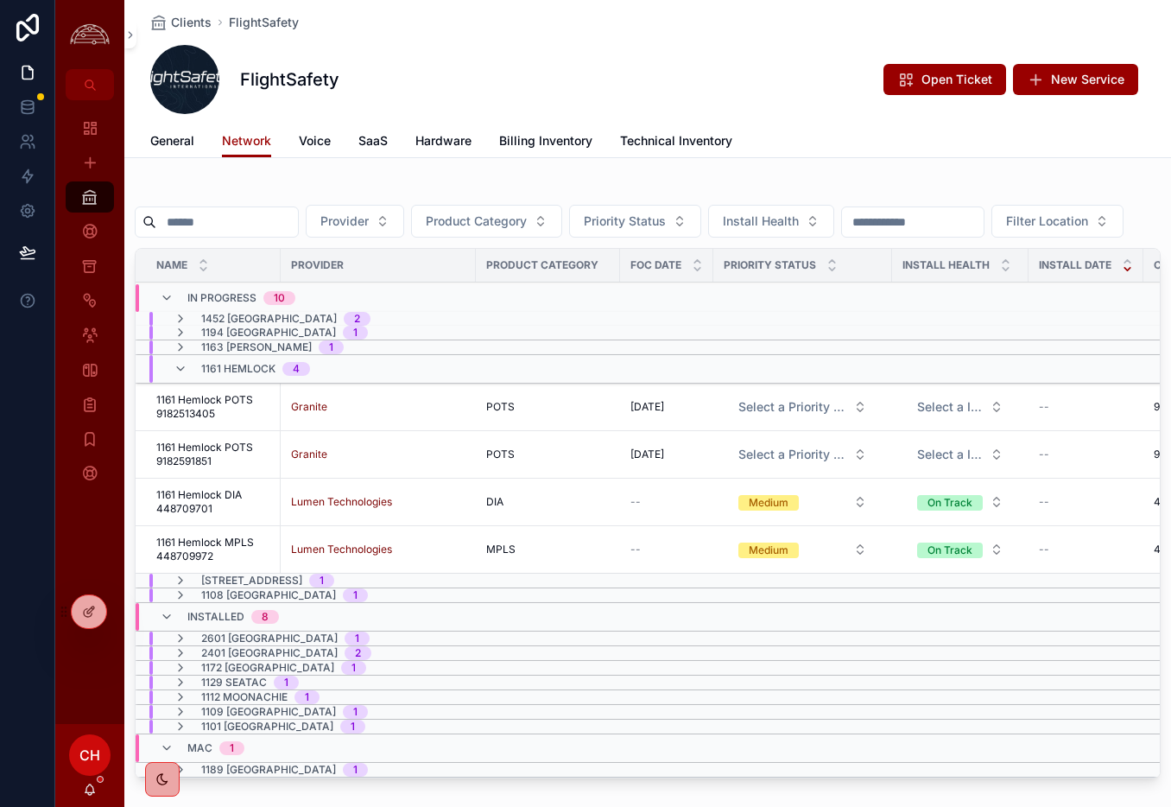
click at [171, 383] on div "1161 Hemlock 4" at bounding box center [242, 369] width 178 height 28
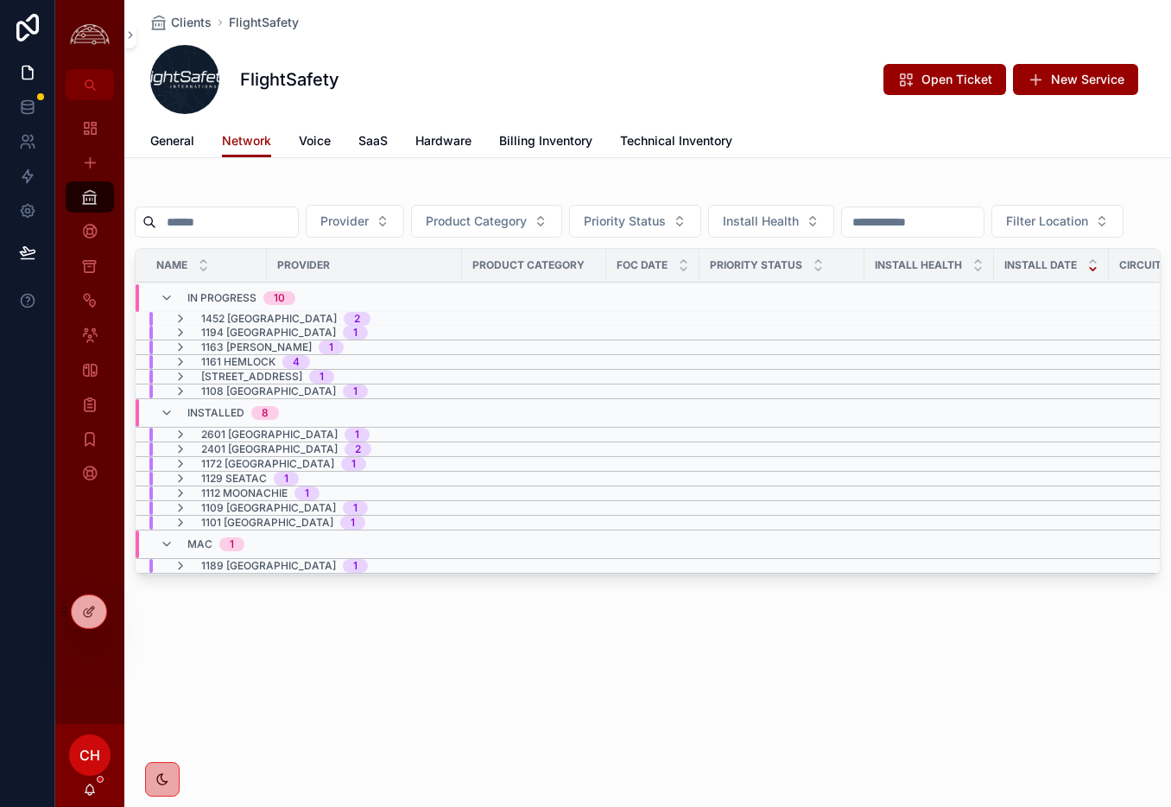
click at [175, 573] on icon "scrollable content" at bounding box center [181, 566] width 14 height 14
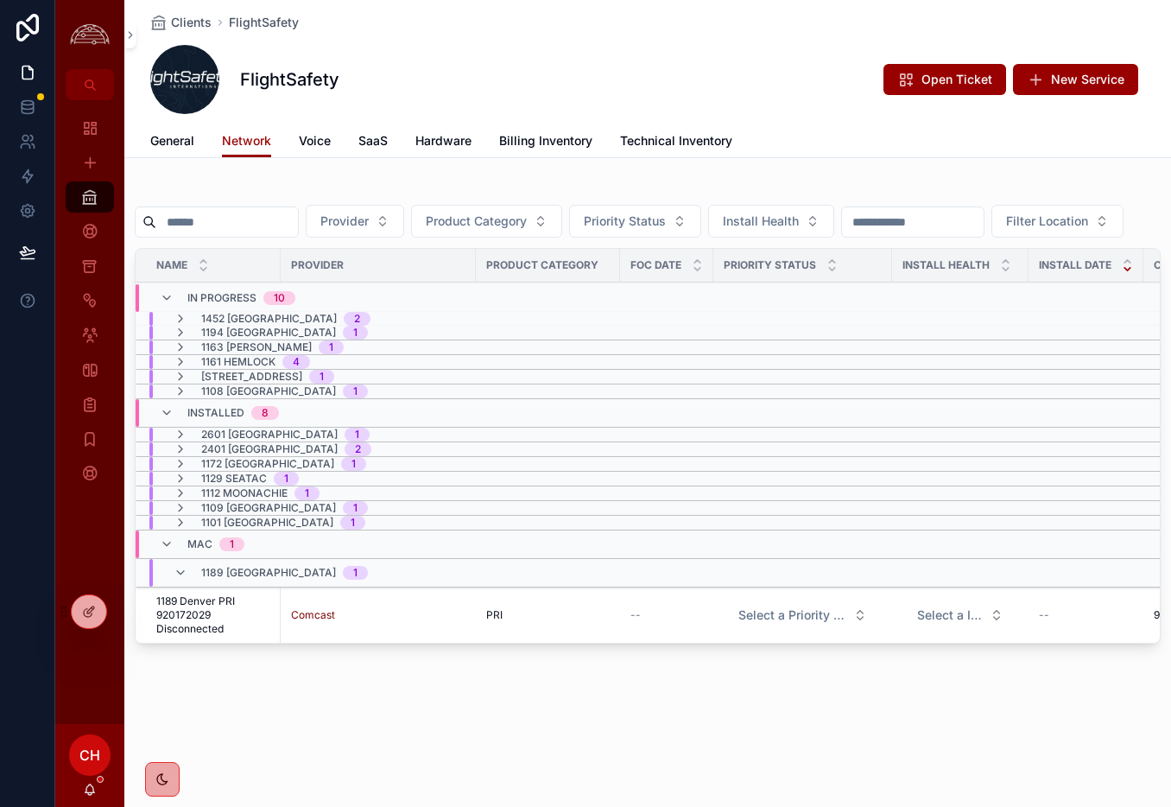
click at [175, 586] on div "1189 Denver 1" at bounding box center [271, 573] width 194 height 28
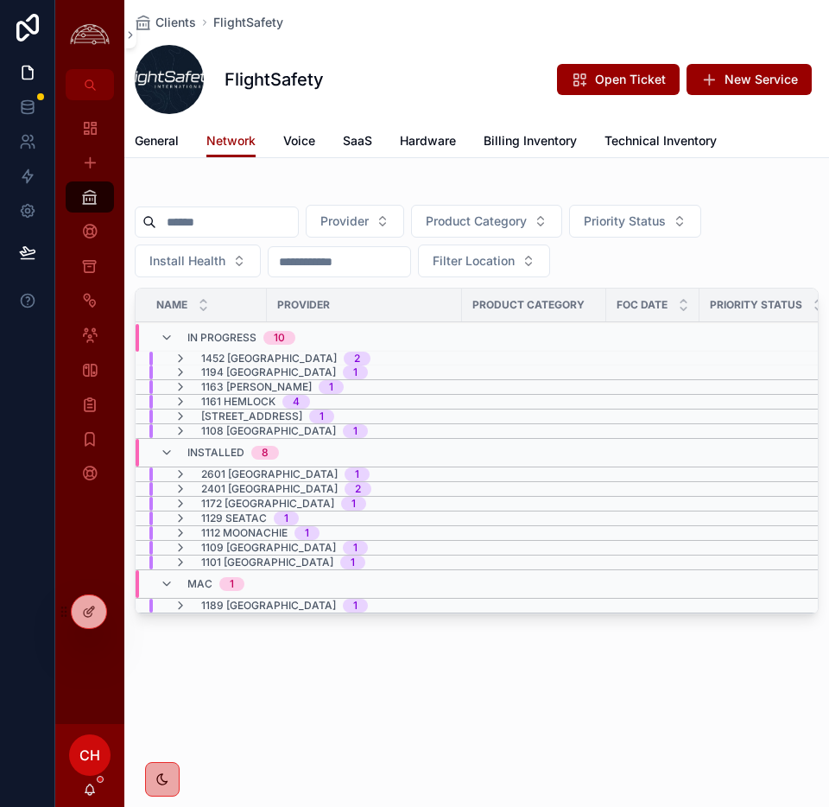
click at [170, 452] on icon "scrollable content" at bounding box center [167, 453] width 14 height 14
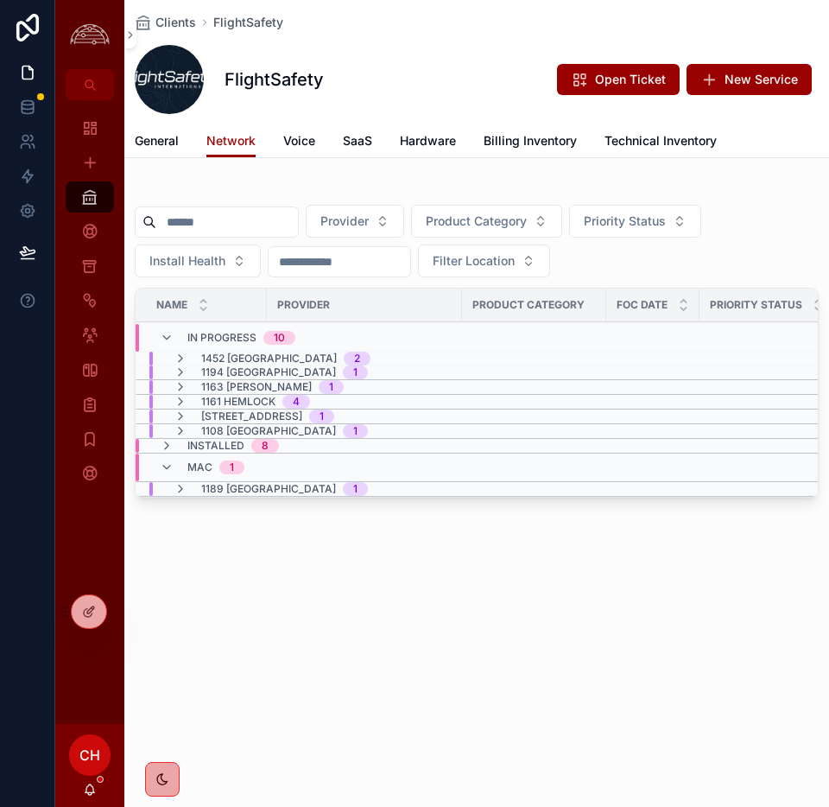
click at [170, 453] on td "MAC 1" at bounding box center [371, 467] width 471 height 29
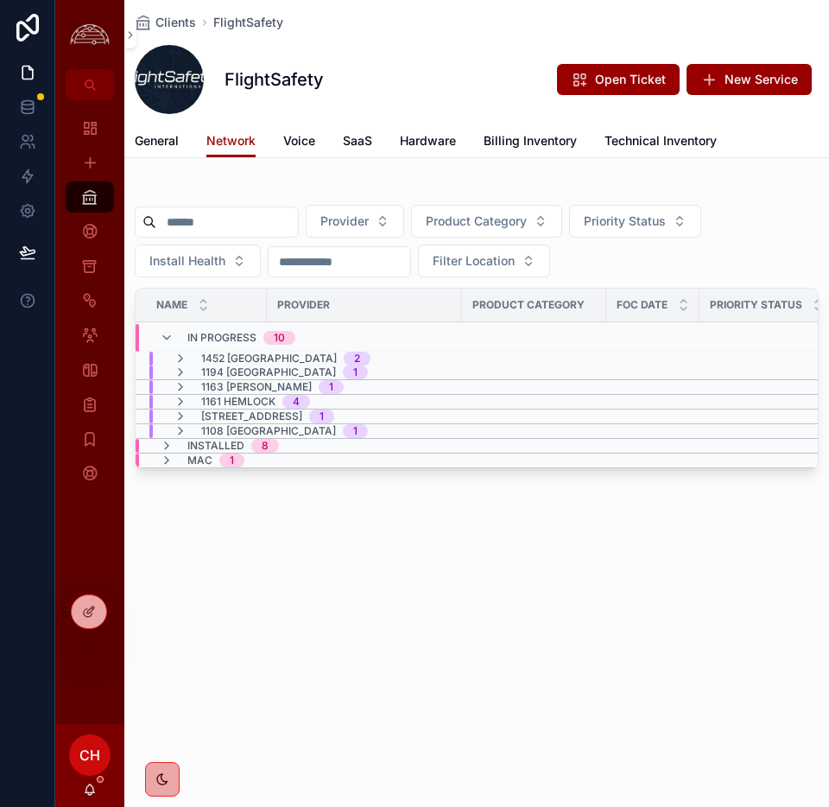
click at [170, 453] on td "MAC 1" at bounding box center [371, 460] width 471 height 15
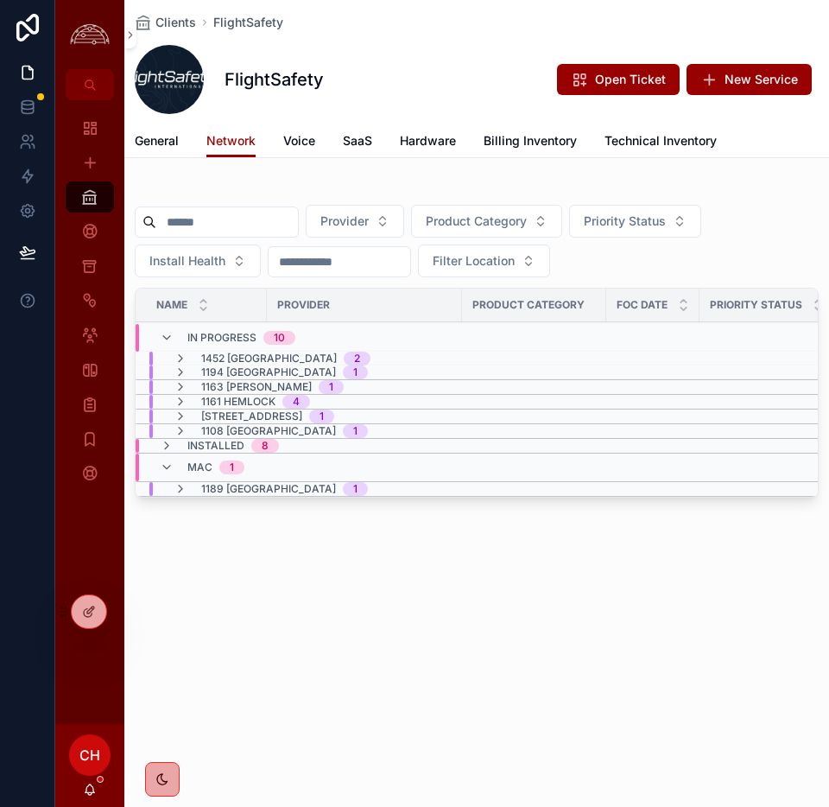
click at [166, 453] on td "MAC 1" at bounding box center [371, 467] width 471 height 29
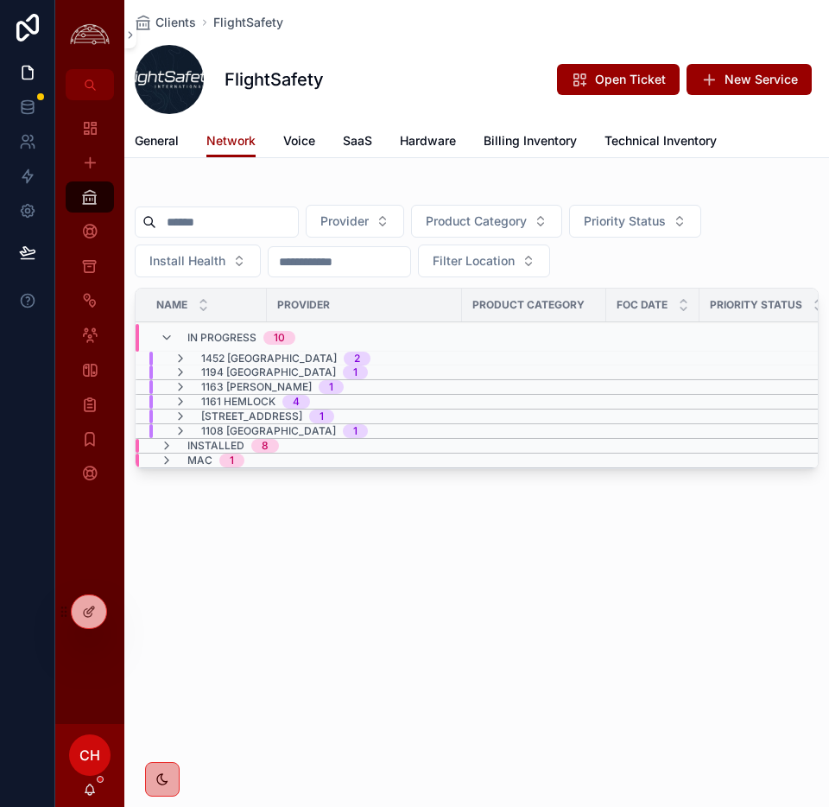
click at [166, 453] on td "MAC 1" at bounding box center [371, 460] width 471 height 15
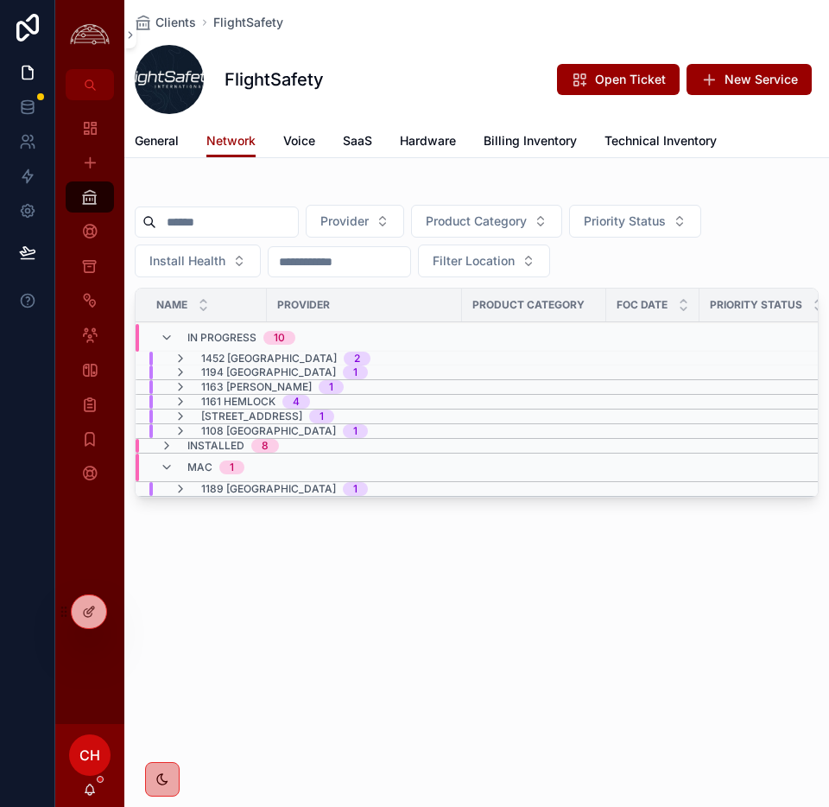
click at [166, 449] on icon "scrollable content" at bounding box center [167, 446] width 14 height 14
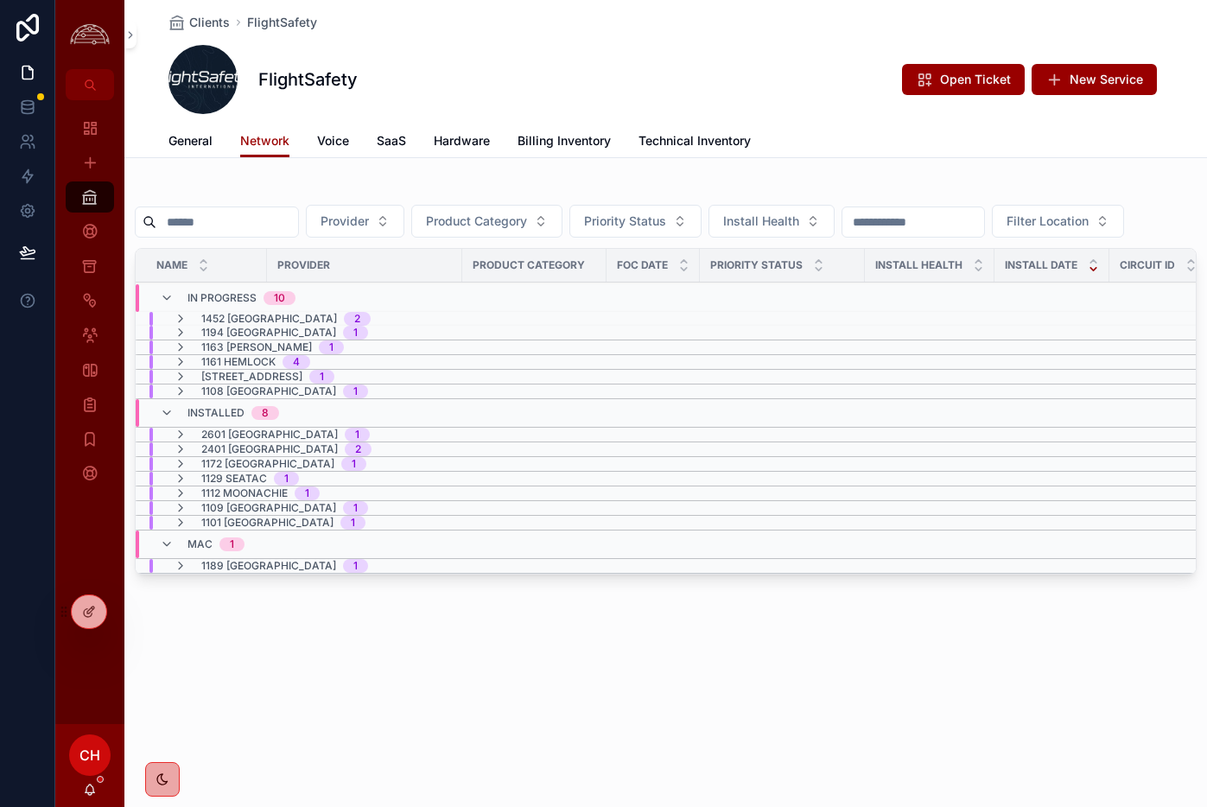
click at [176, 450] on icon "scrollable content" at bounding box center [181, 449] width 14 height 14
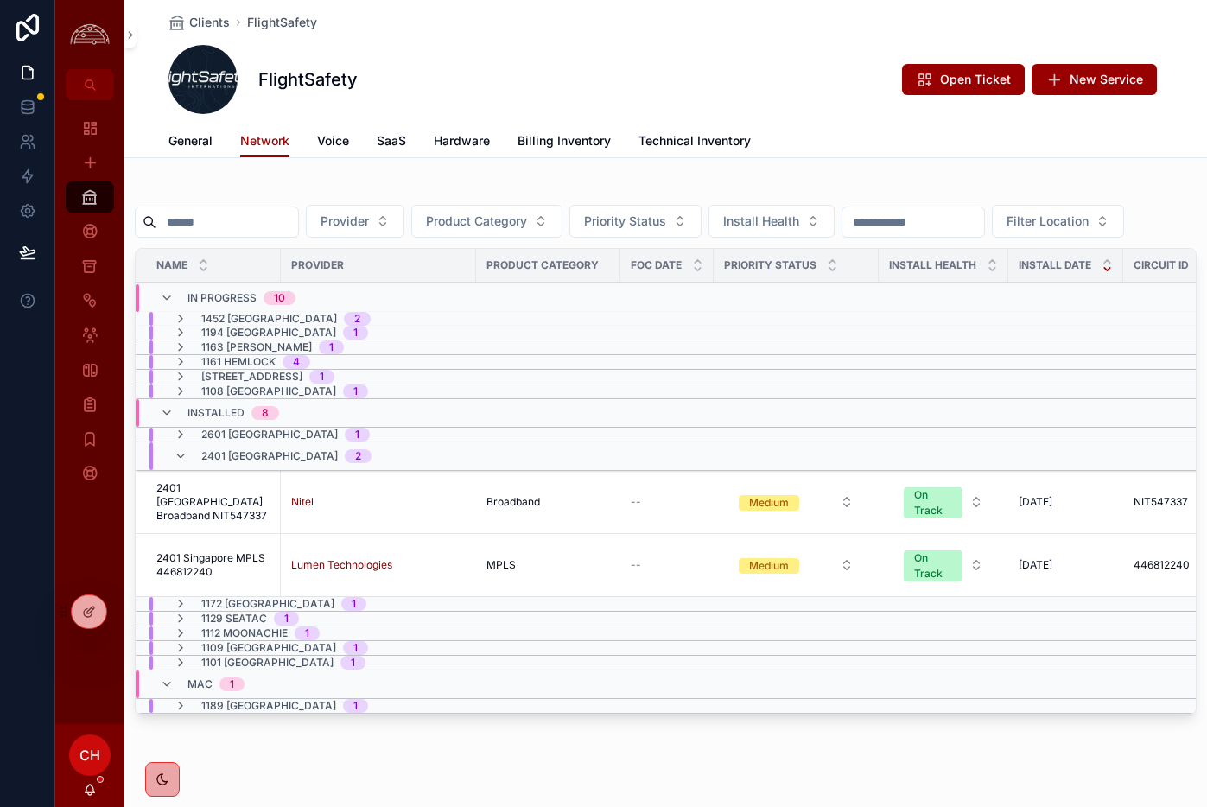
click at [255, 569] on span "2401 Singapore MPLS 446812240" at bounding box center [213, 565] width 114 height 28
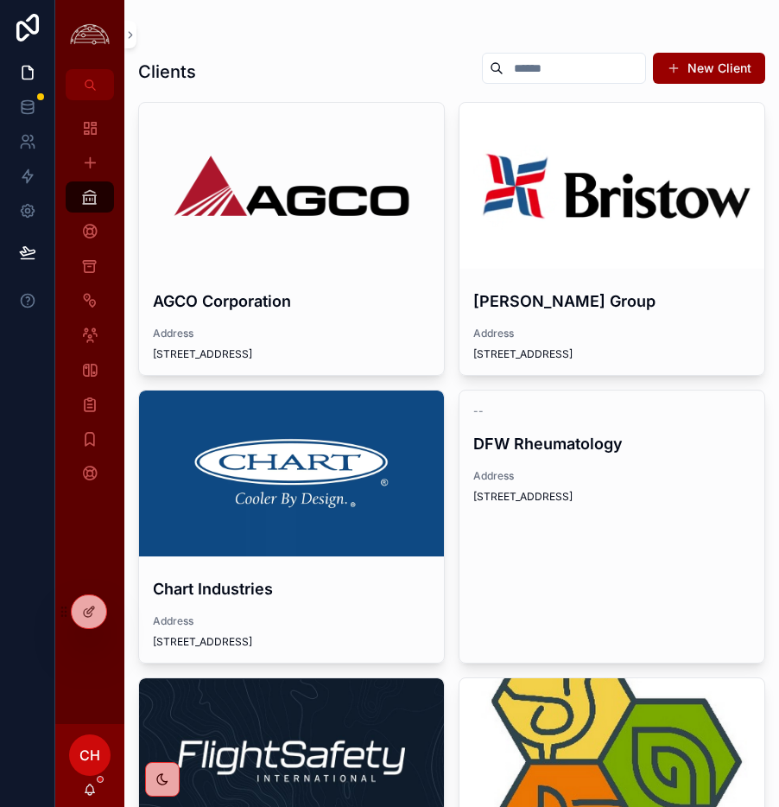
click at [238, 459] on div "scrollable content" at bounding box center [291, 473] width 305 height 166
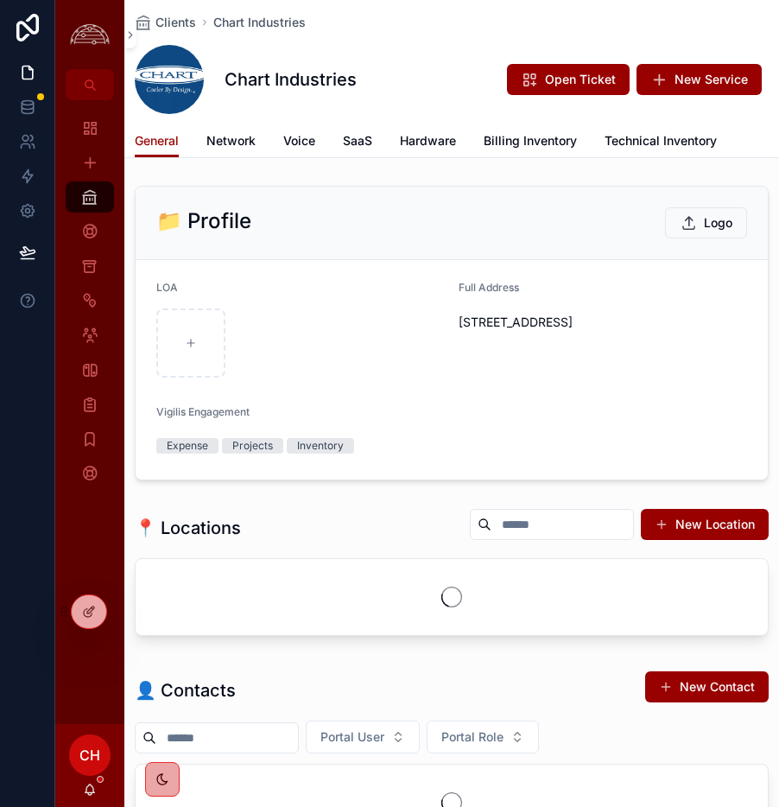
click at [231, 137] on span "Network" at bounding box center [230, 140] width 49 height 17
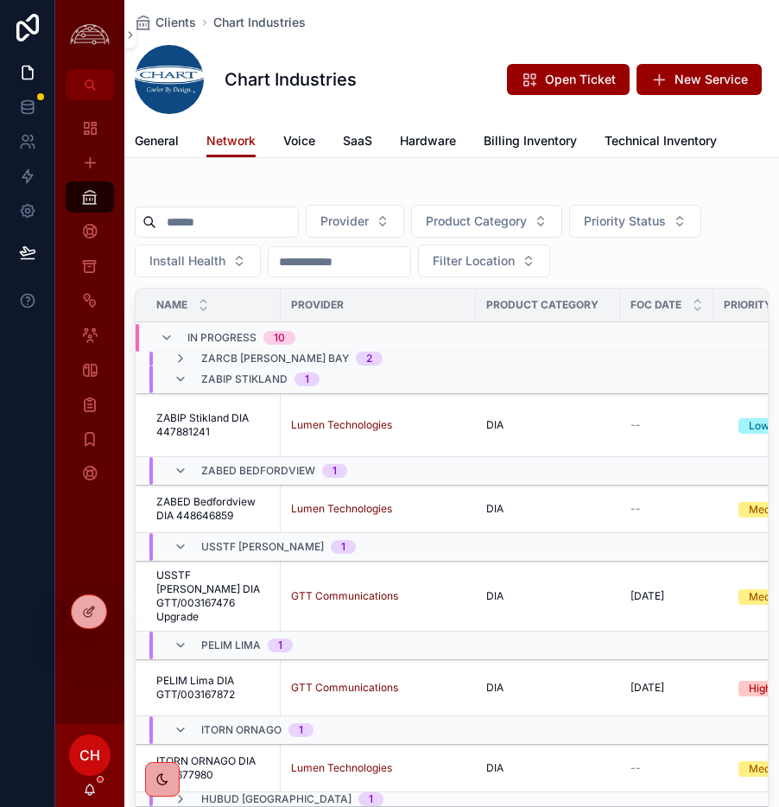
click at [242, 408] on td "ZABIP Stikland DIA 447881241 ZABIP Stikland DIA 447881241" at bounding box center [208, 425] width 145 height 63
click at [235, 418] on span "ZABIP Stikland DIA 447881241" at bounding box center [213, 425] width 114 height 28
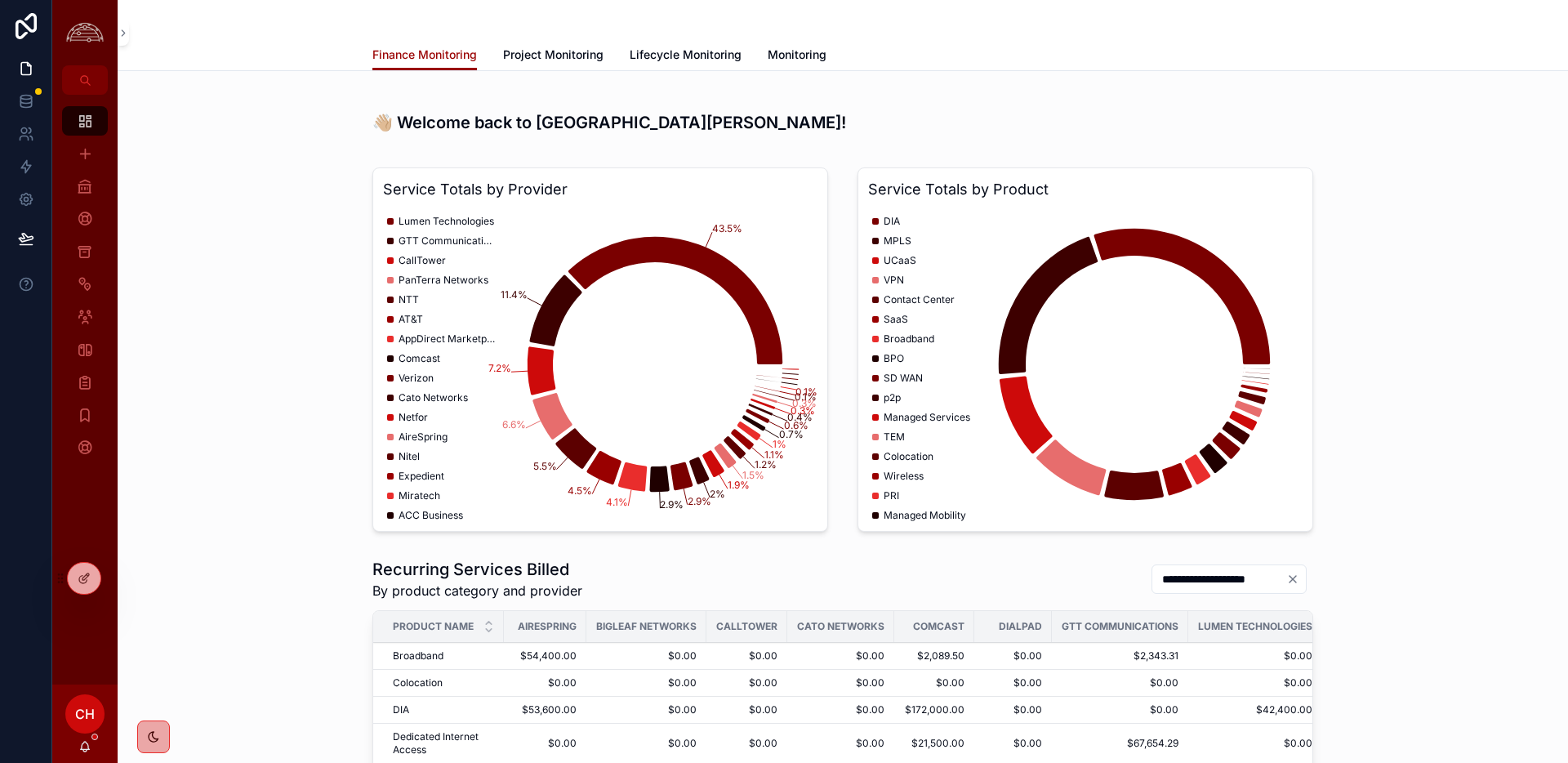
click at [78, 183] on icon "scrollable content" at bounding box center [84, 185] width 16 height 16
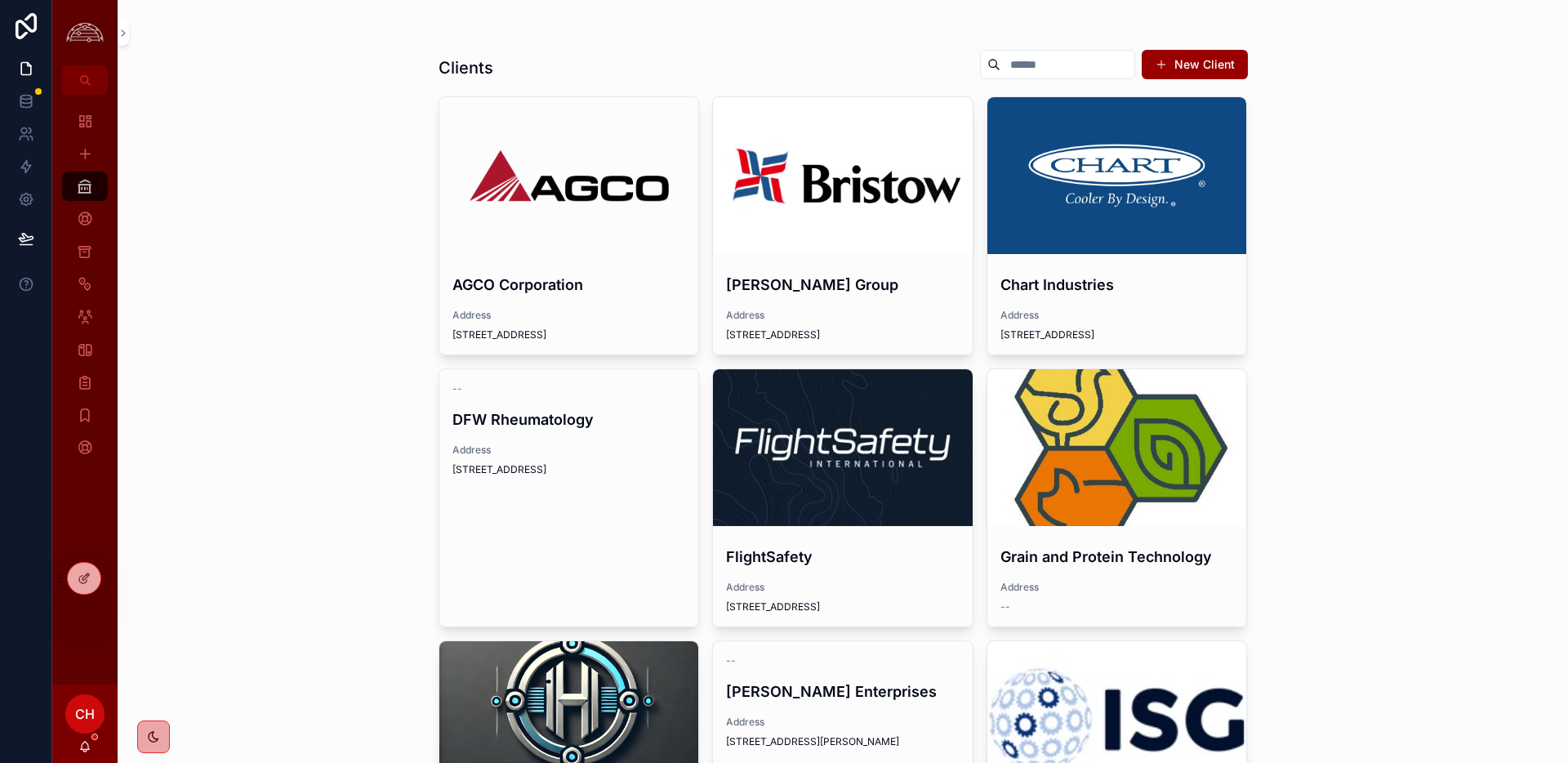
click at [736, 431] on div "scrollable content" at bounding box center [843, 447] width 260 height 157
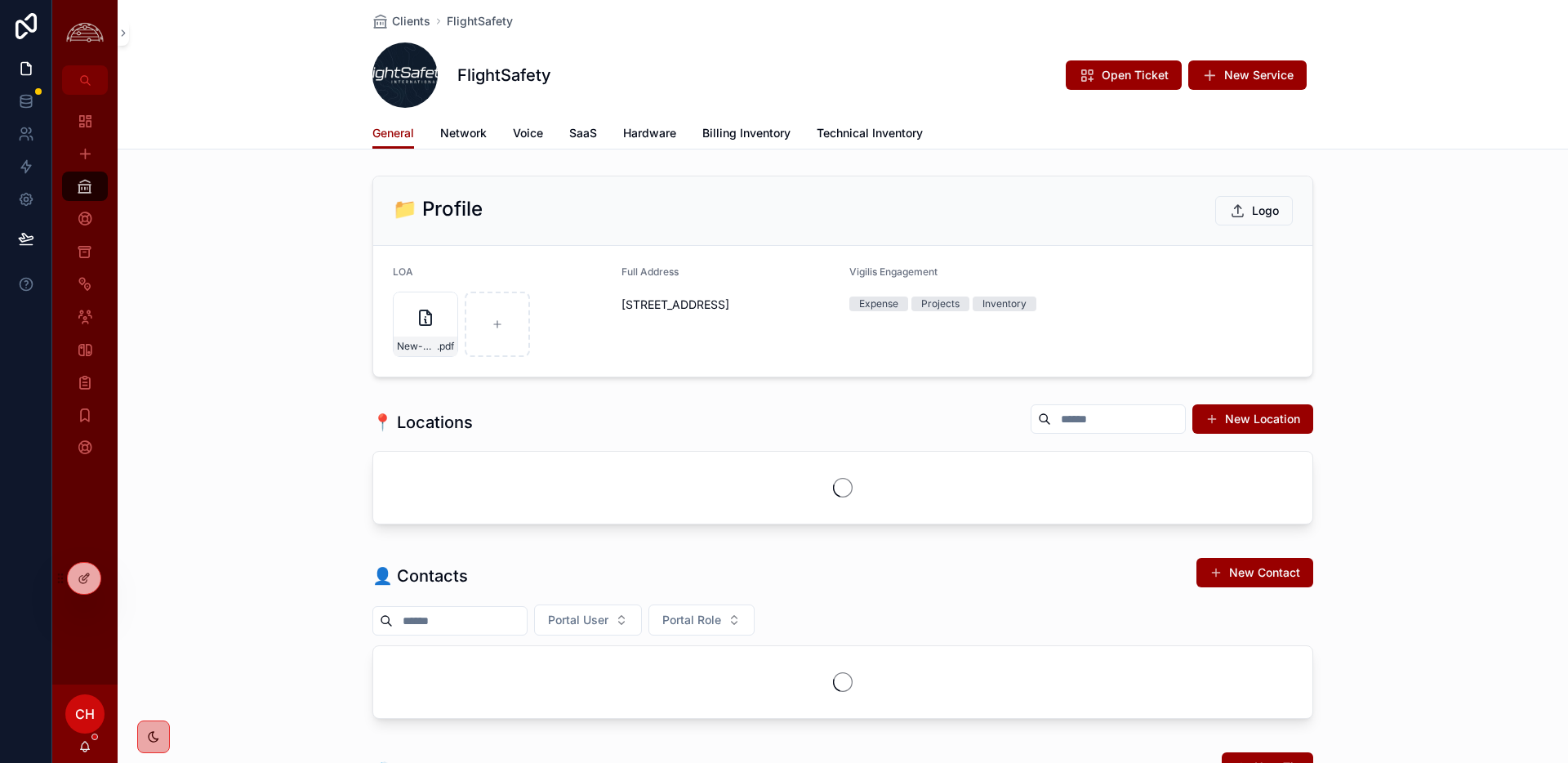
click at [448, 136] on span "Network" at bounding box center [463, 132] width 46 height 16
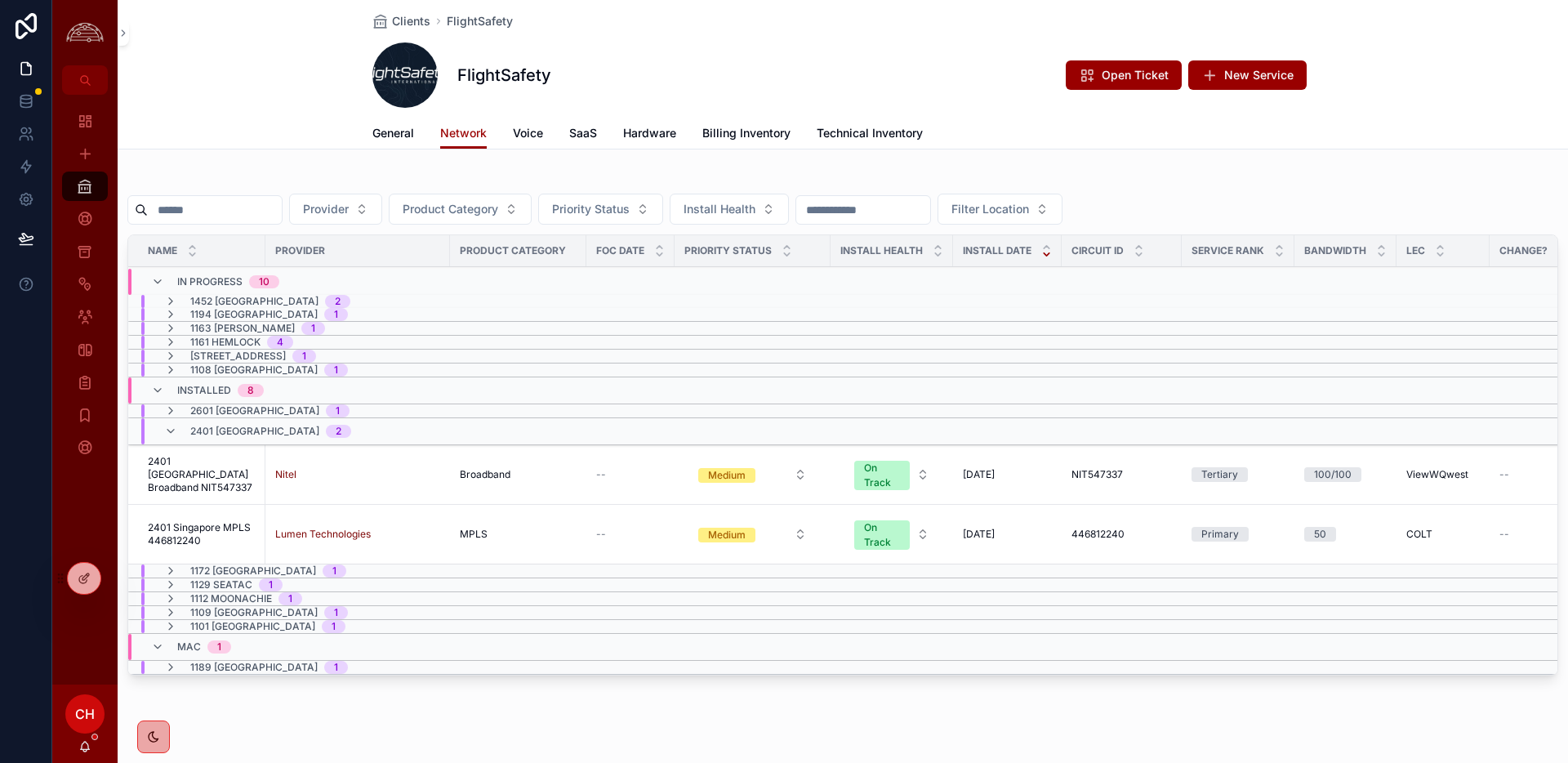
click at [224, 477] on span "2401 [GEOGRAPHIC_DATA] Broadband NIT547337" at bounding box center [201, 474] width 108 height 39
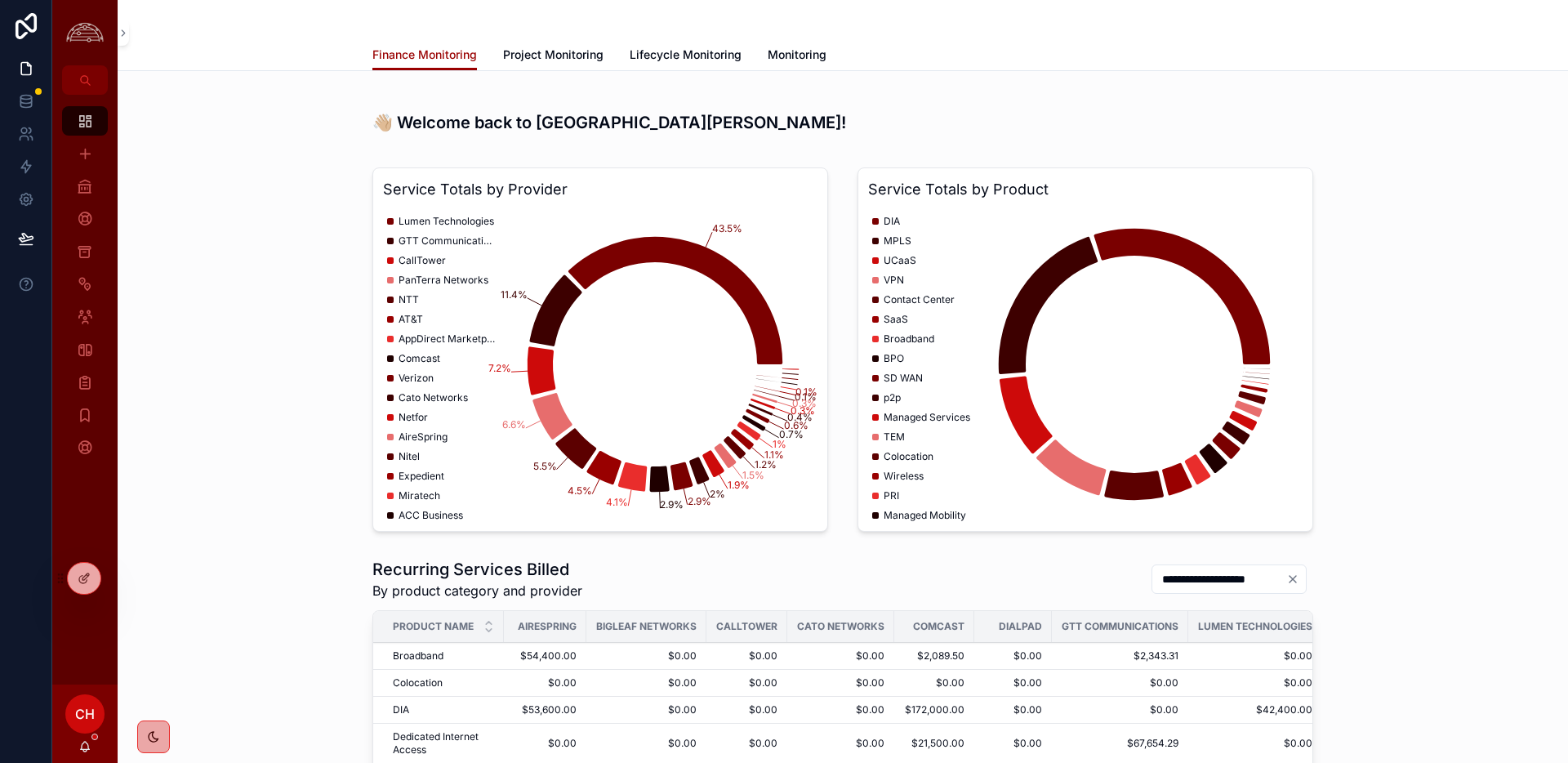
click at [73, 712] on div "CH" at bounding box center [84, 713] width 39 height 39
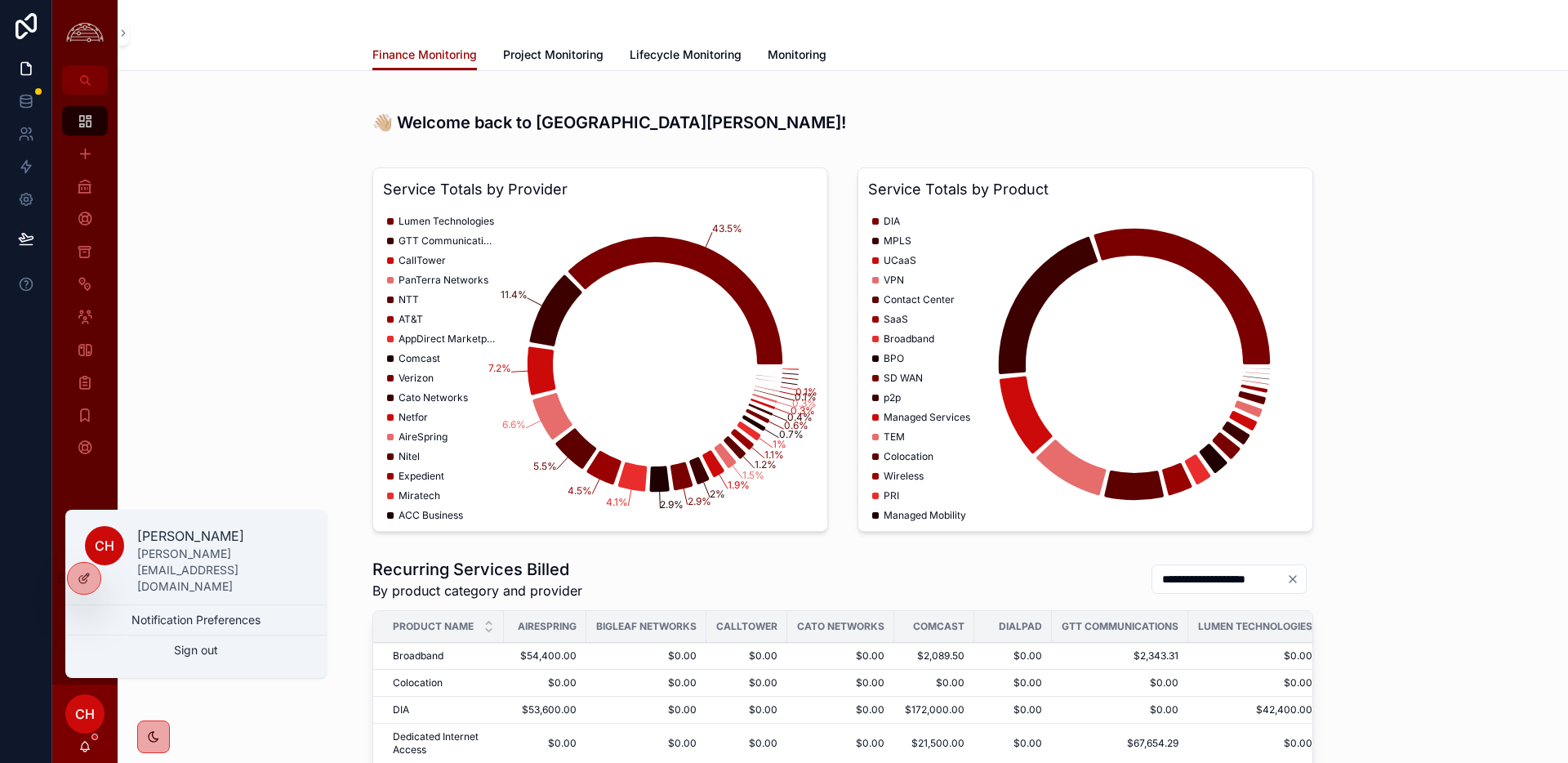
click at [175, 650] on button "Sign out" at bounding box center [196, 650] width 261 height 29
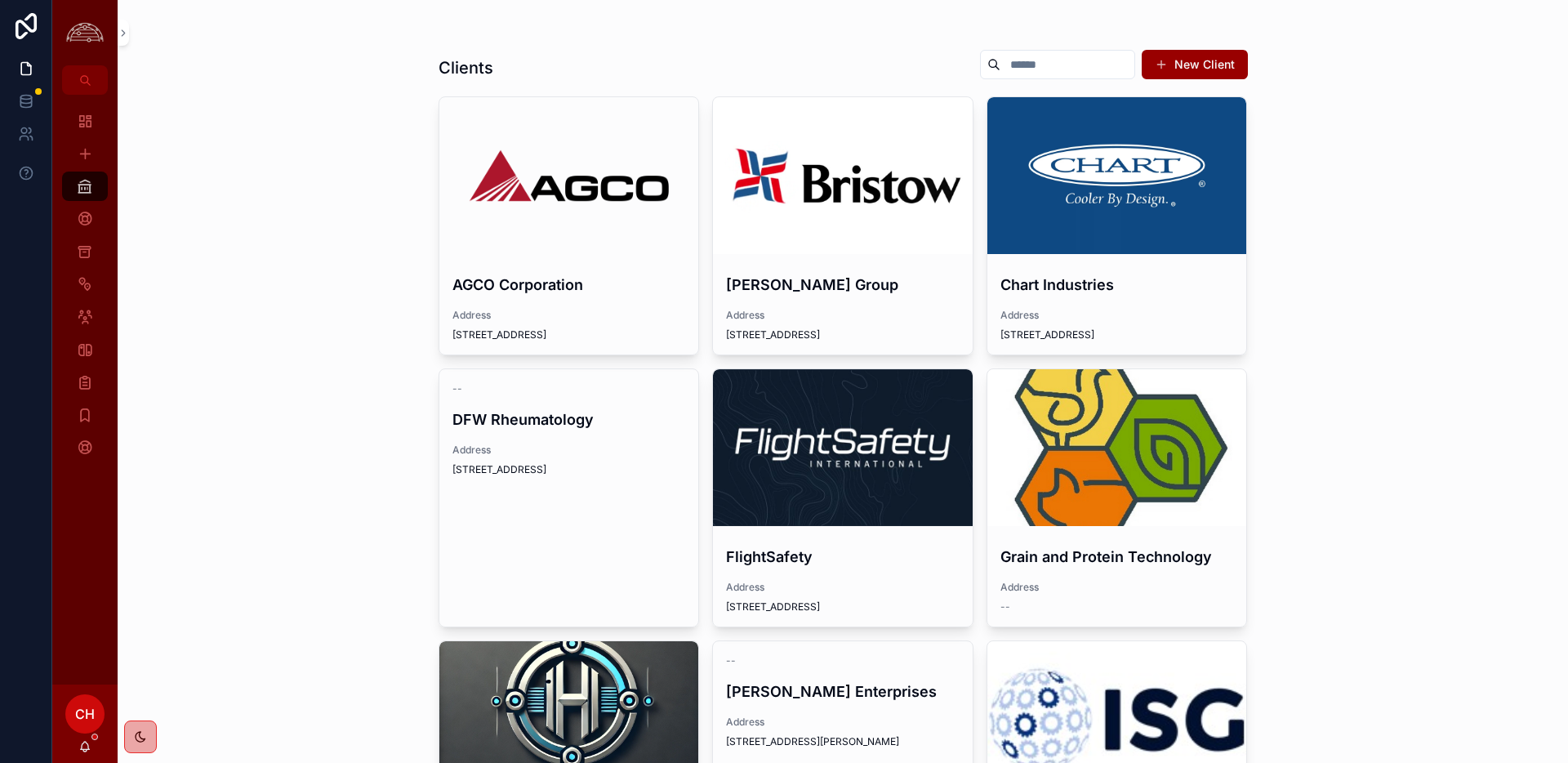
click at [857, 494] on div "scrollable content" at bounding box center [843, 447] width 260 height 157
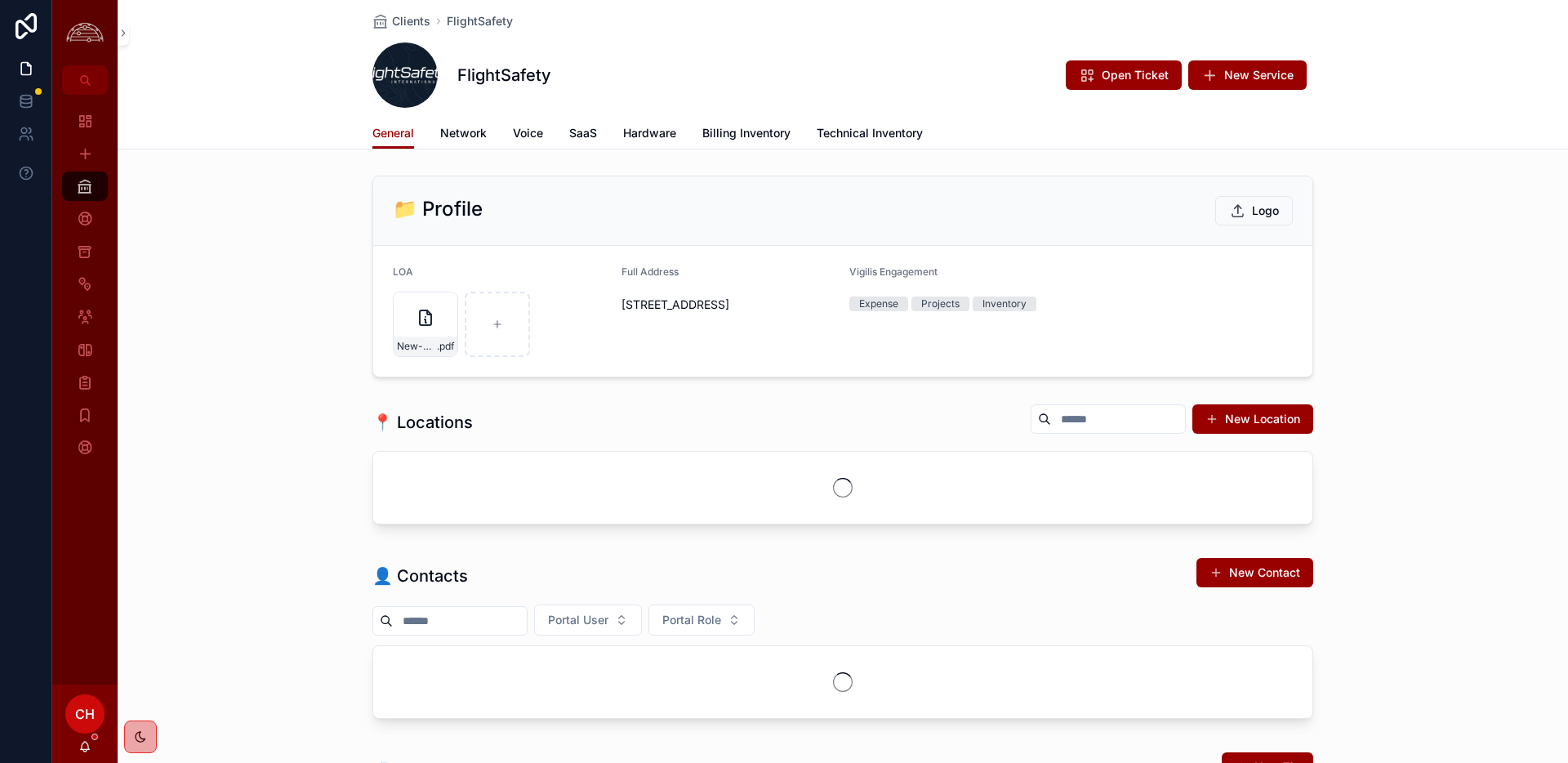
click at [474, 138] on span "Network" at bounding box center [463, 132] width 46 height 16
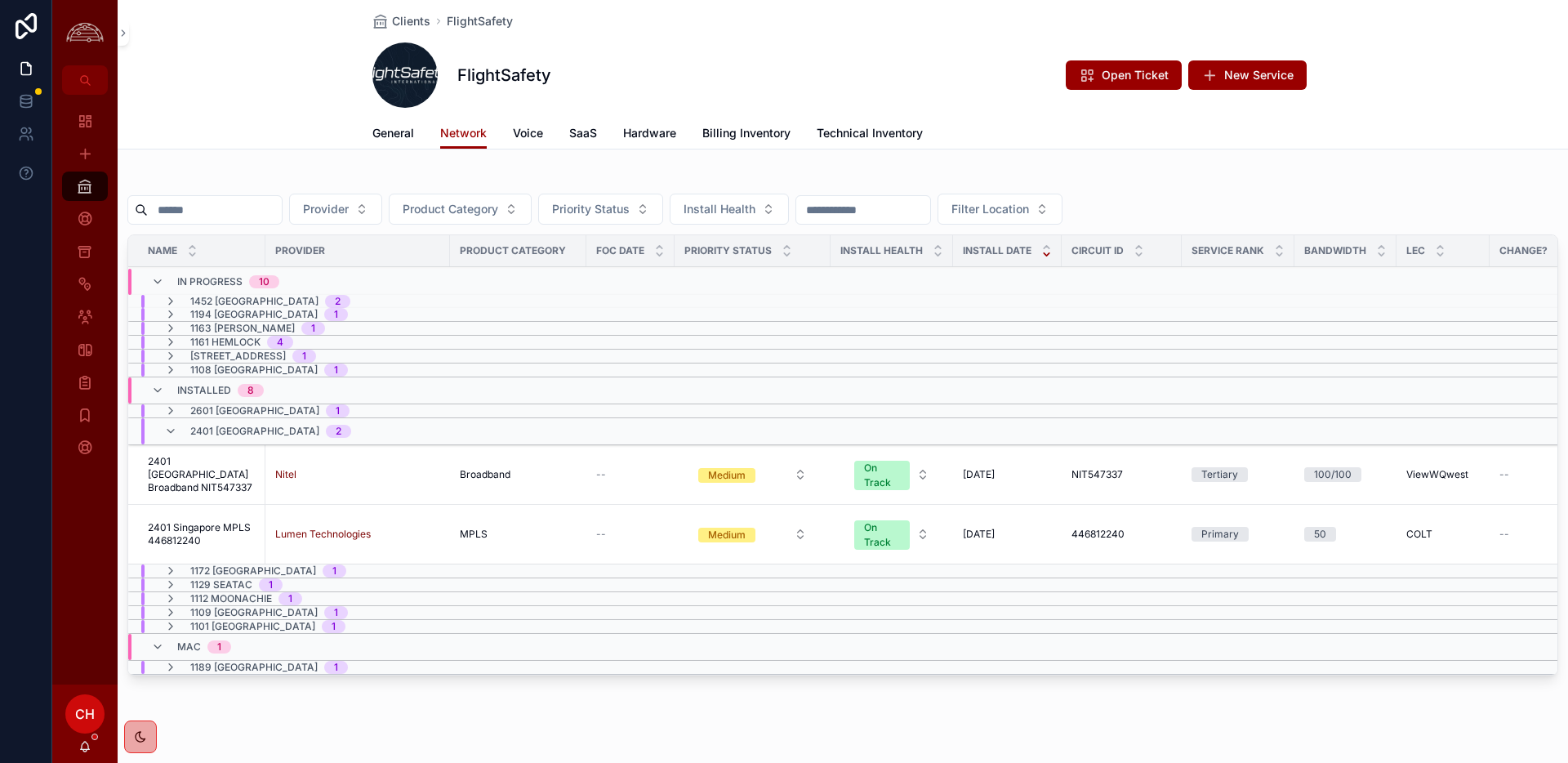
click at [200, 486] on span "2401 [GEOGRAPHIC_DATA] Broadband NIT547337" at bounding box center [201, 474] width 108 height 39
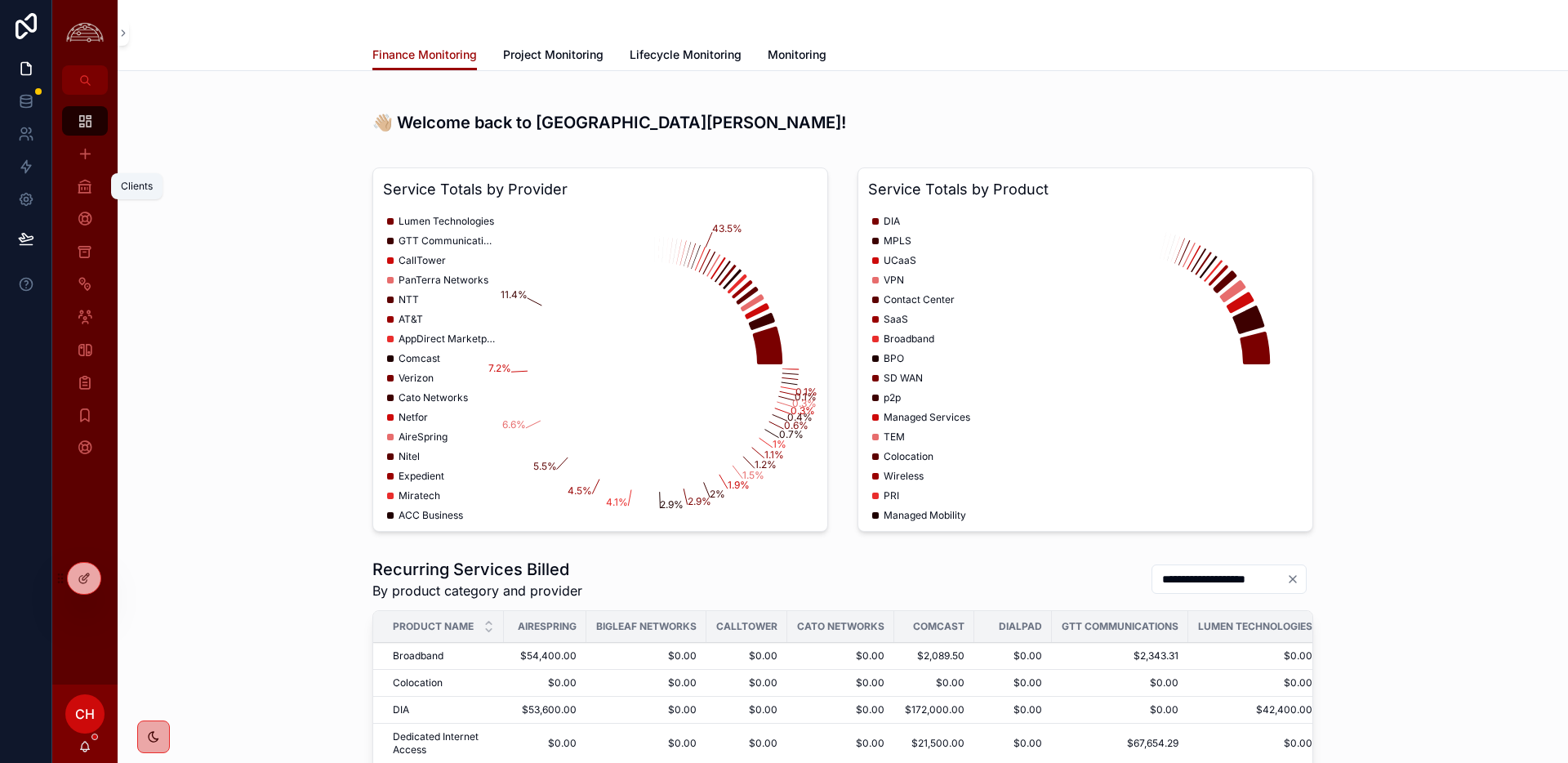
click at [92, 194] on icon "scrollable content" at bounding box center [84, 185] width 16 height 16
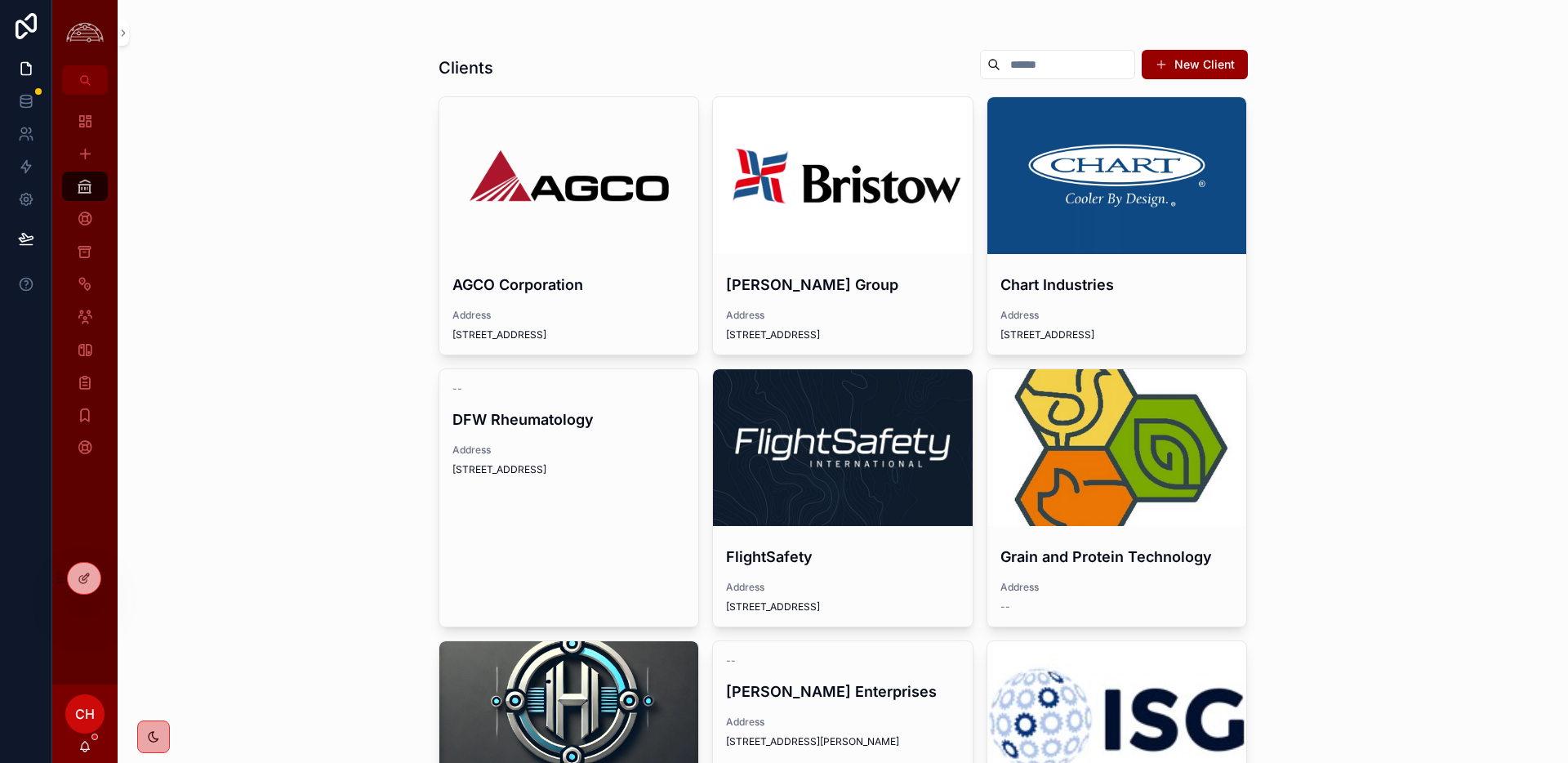
click at [855, 530] on link "FlightSafety Address [STREET_ADDRESS]" at bounding box center [843, 498] width 261 height 259
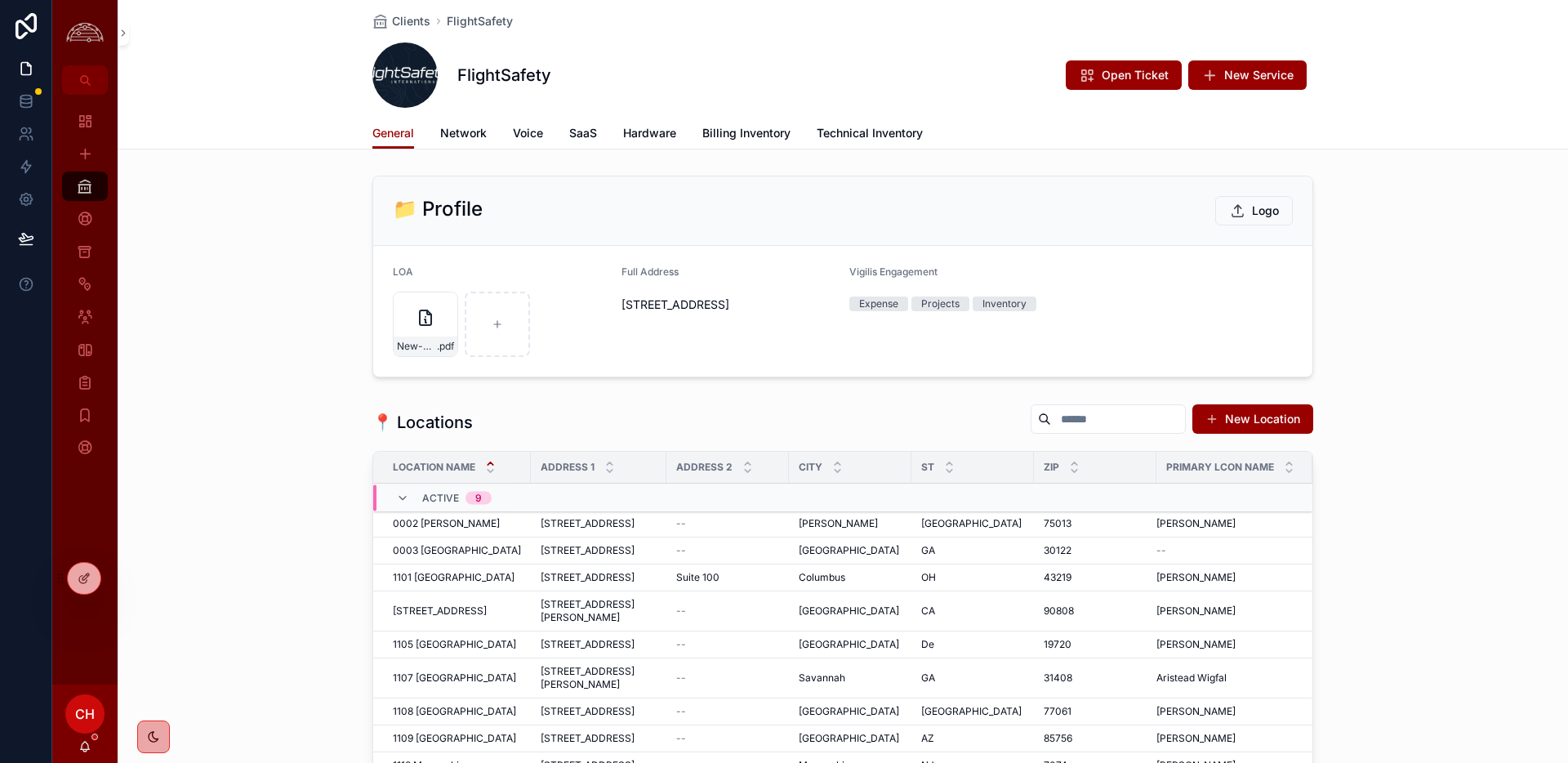
scroll to position [3, 0]
click at [471, 128] on span "Network" at bounding box center [463, 132] width 46 height 16
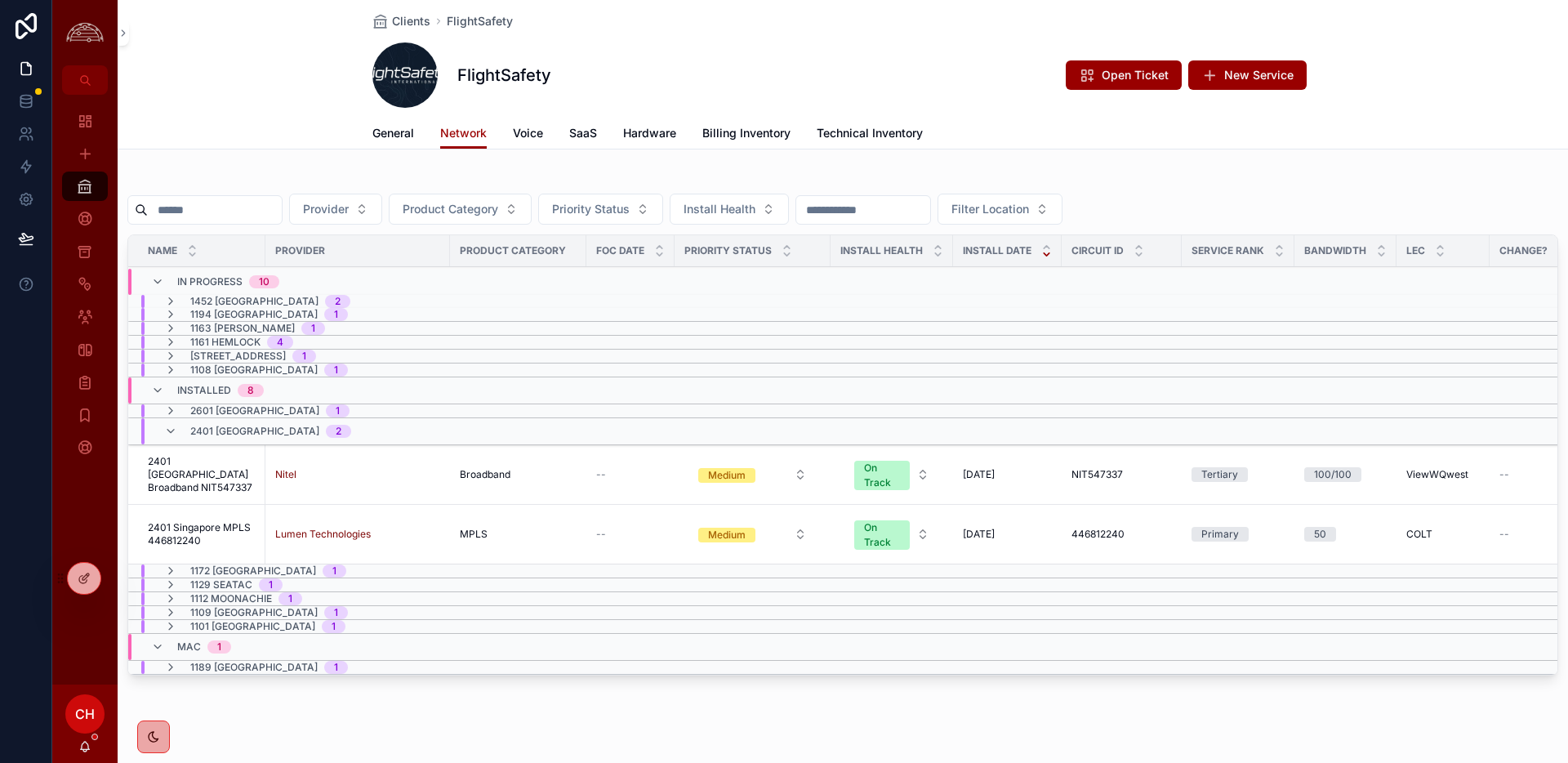
click at [197, 525] on span "2401 Singapore MPLS 446812240" at bounding box center [201, 534] width 108 height 26
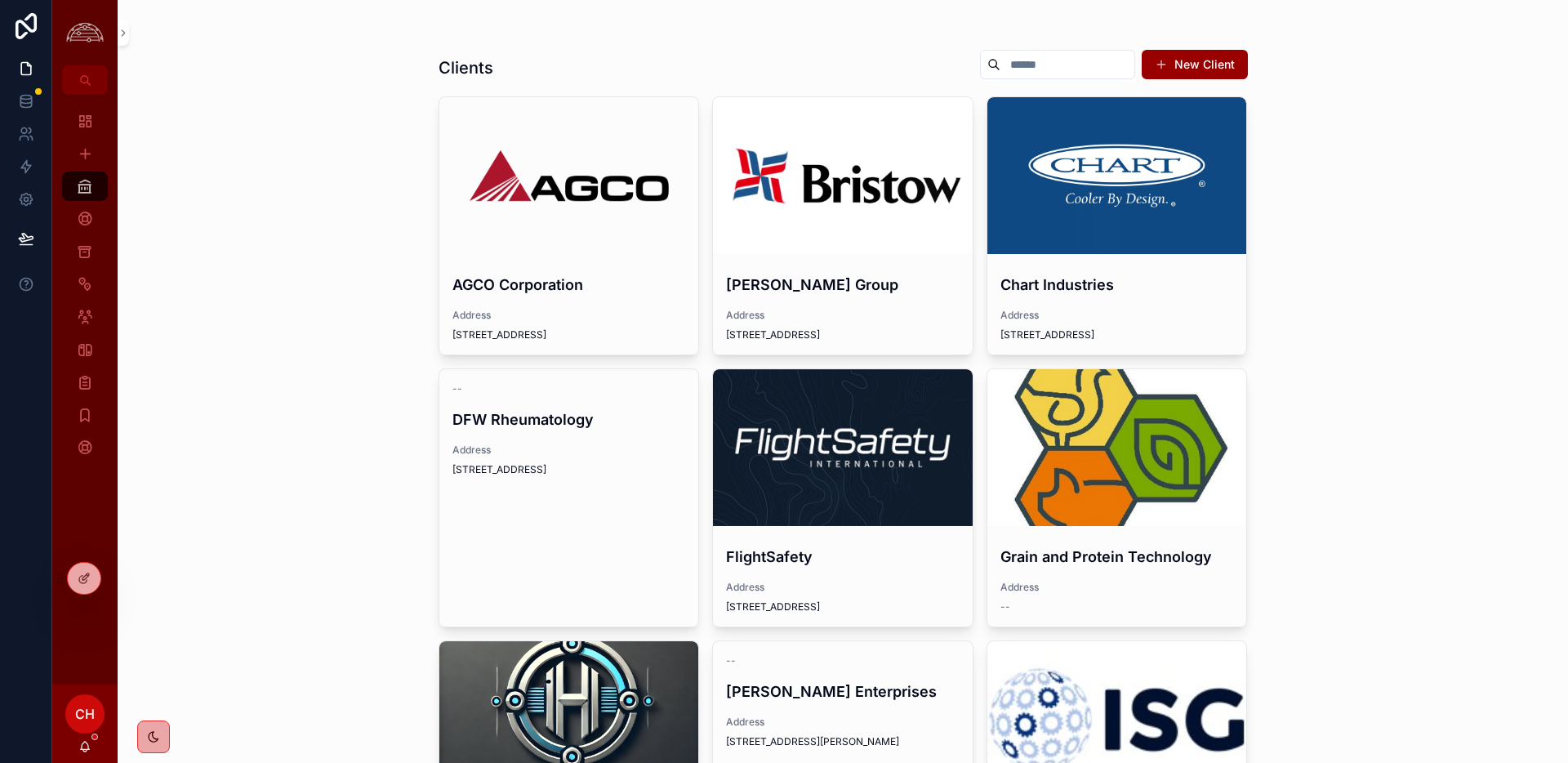
click at [1125, 284] on h4 "Chart Industries" at bounding box center [1117, 284] width 234 height 22
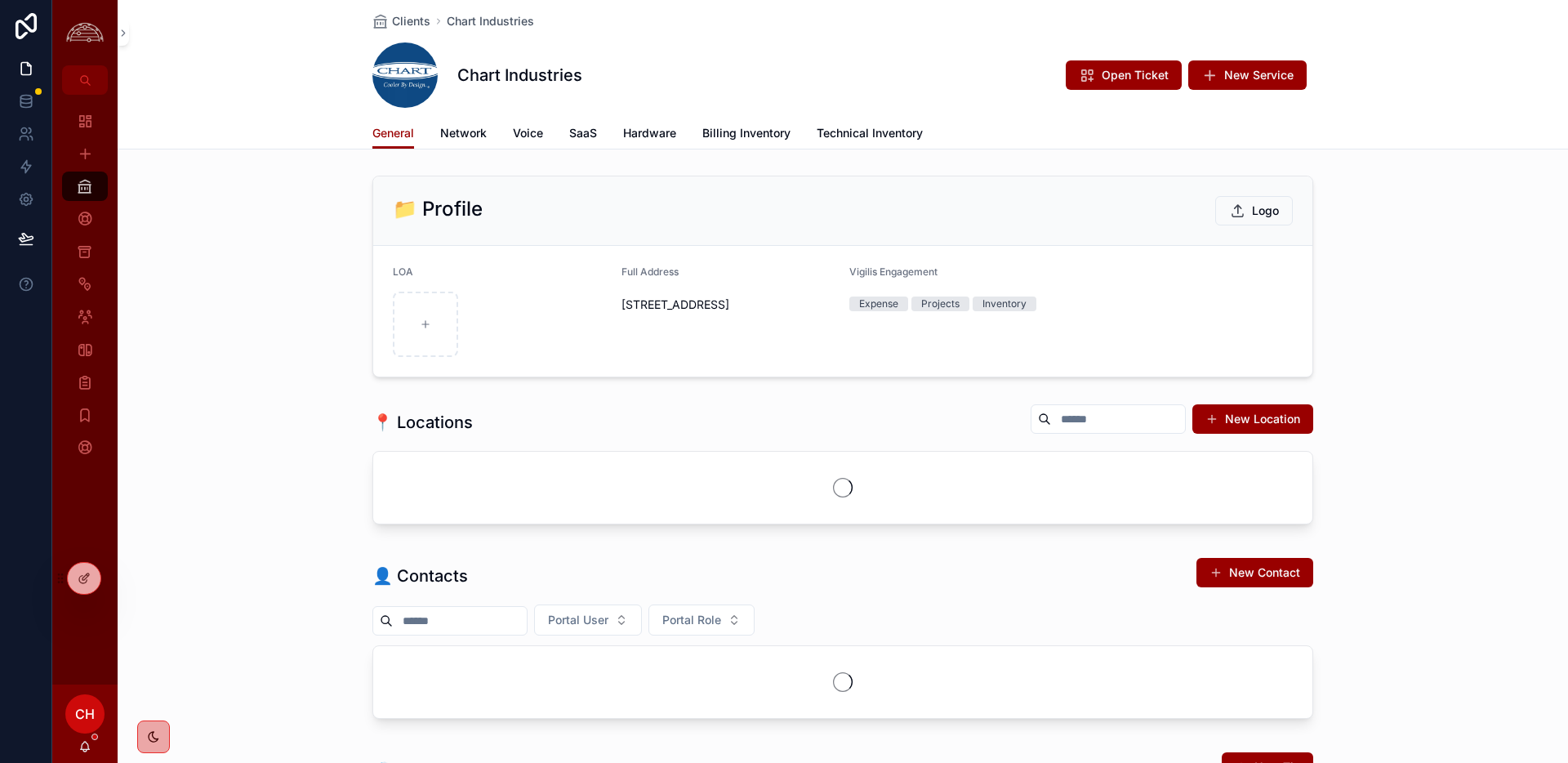
click at [449, 141] on link "Network" at bounding box center [463, 134] width 46 height 33
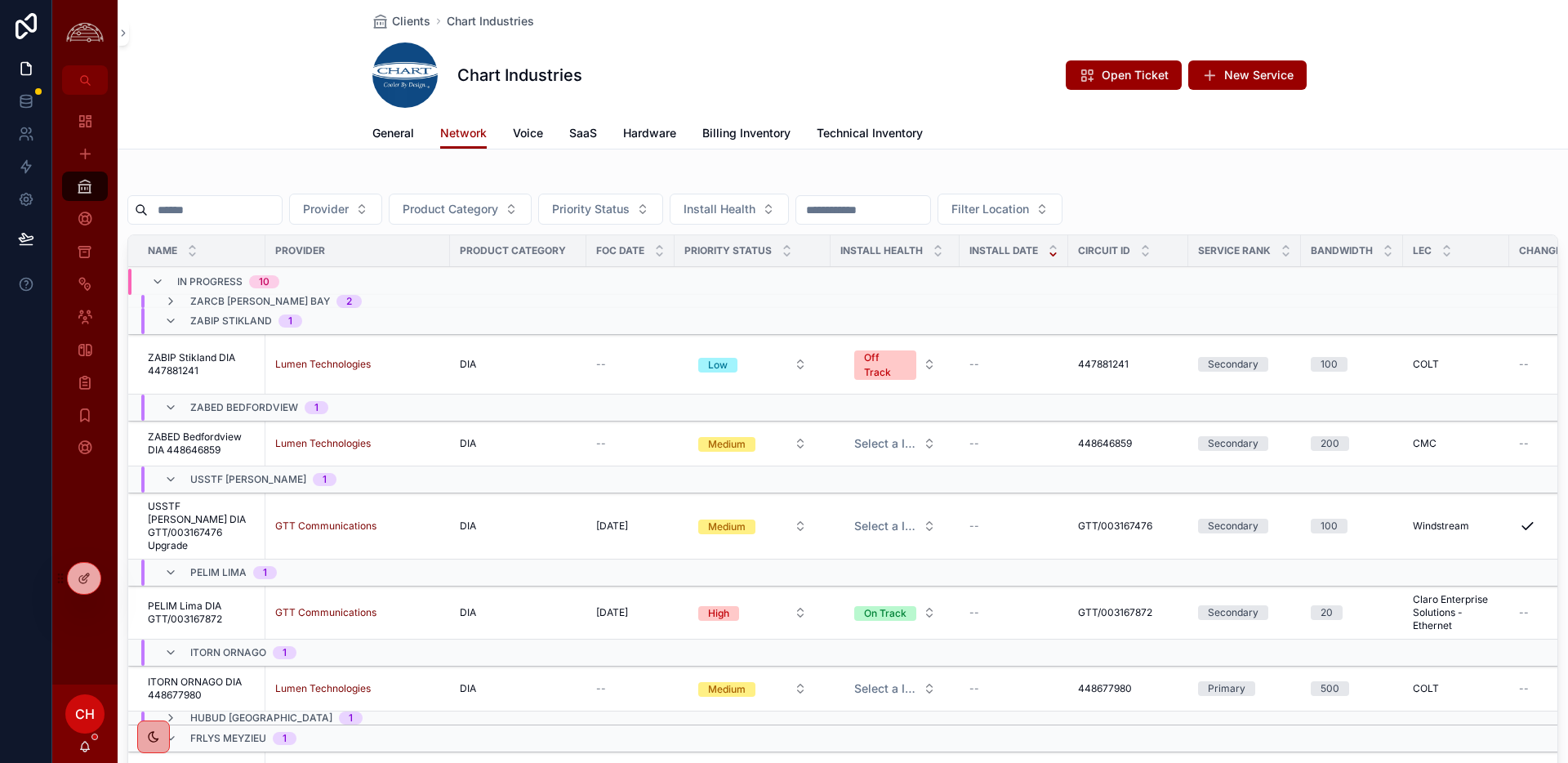
click at [228, 370] on span "ZABIP Stikland DIA 447881241" at bounding box center [201, 364] width 108 height 26
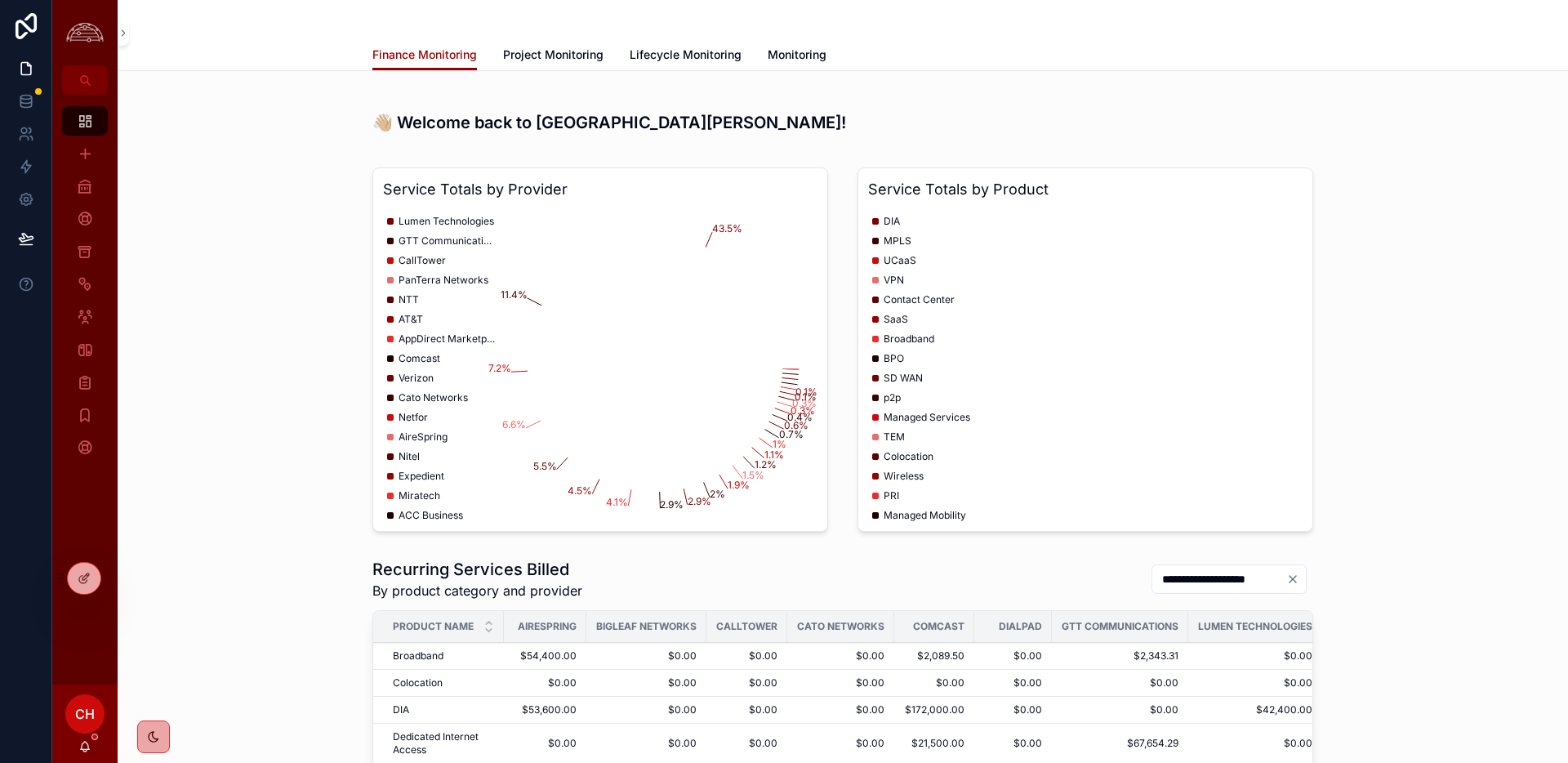
click at [693, 58] on span "Lifecycle Monitoring" at bounding box center [686, 54] width 112 height 16
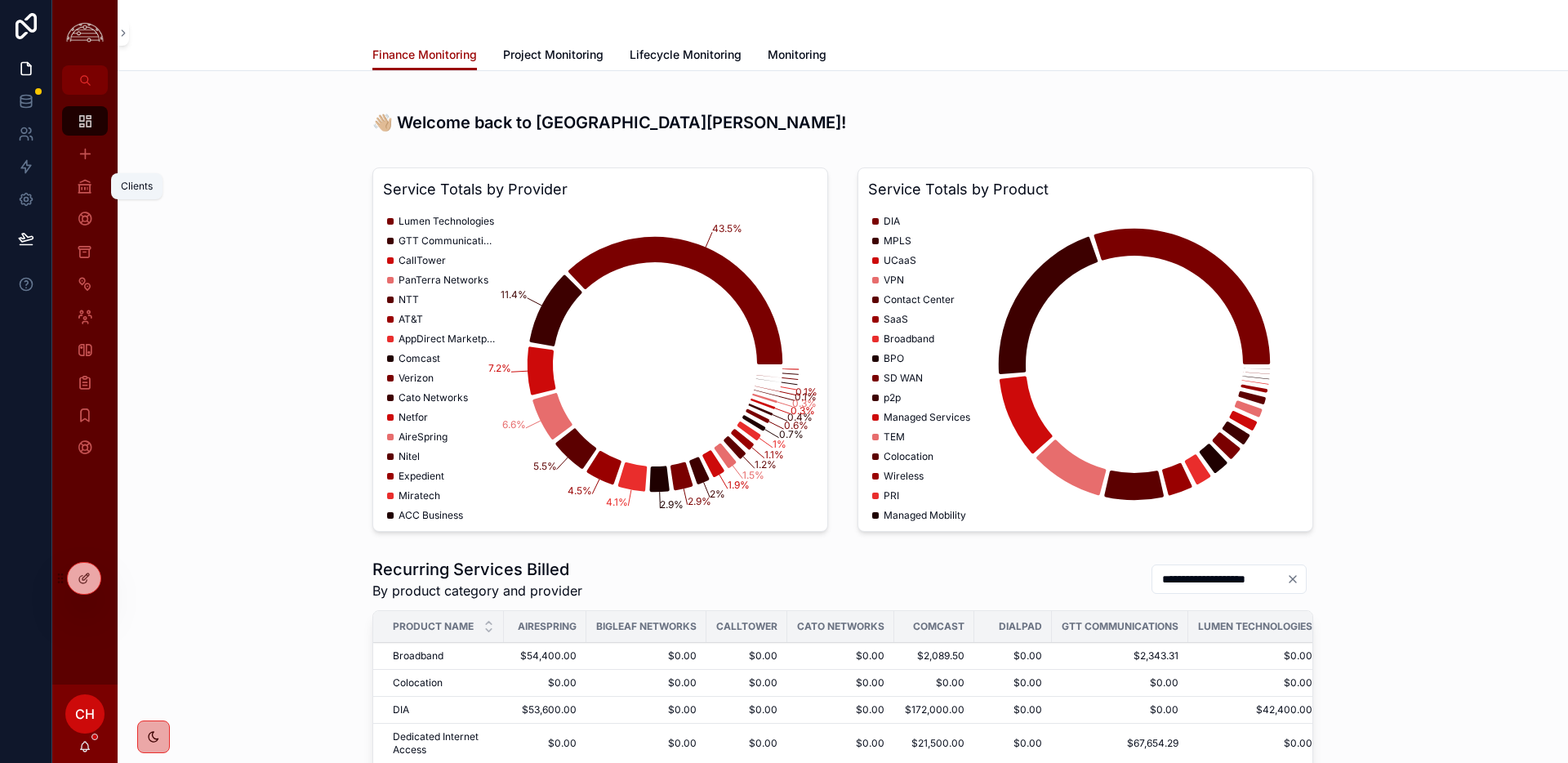
click at [87, 194] on icon "scrollable content" at bounding box center [84, 185] width 16 height 16
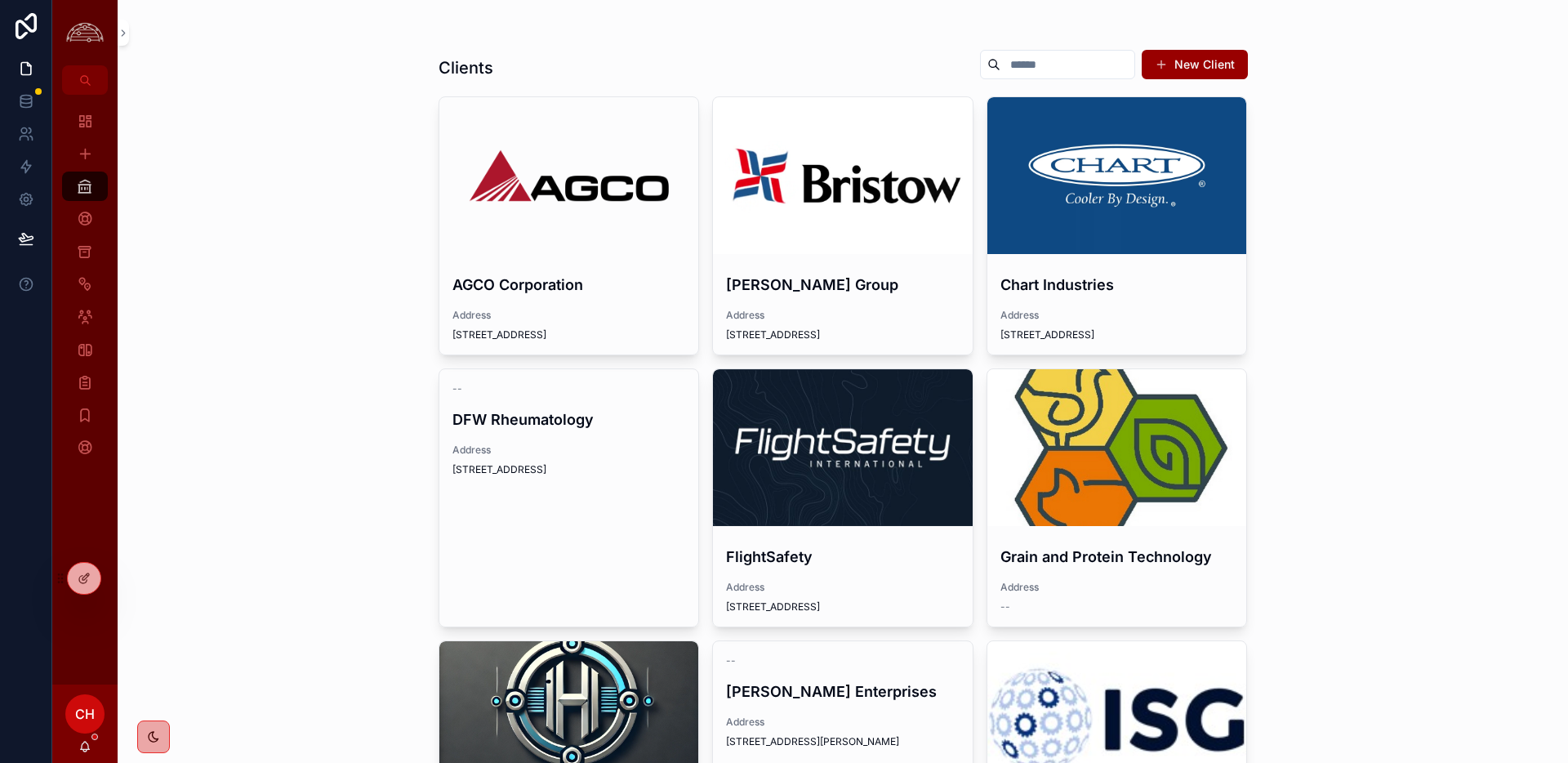
click at [825, 405] on div "scrollable content" at bounding box center [843, 447] width 260 height 157
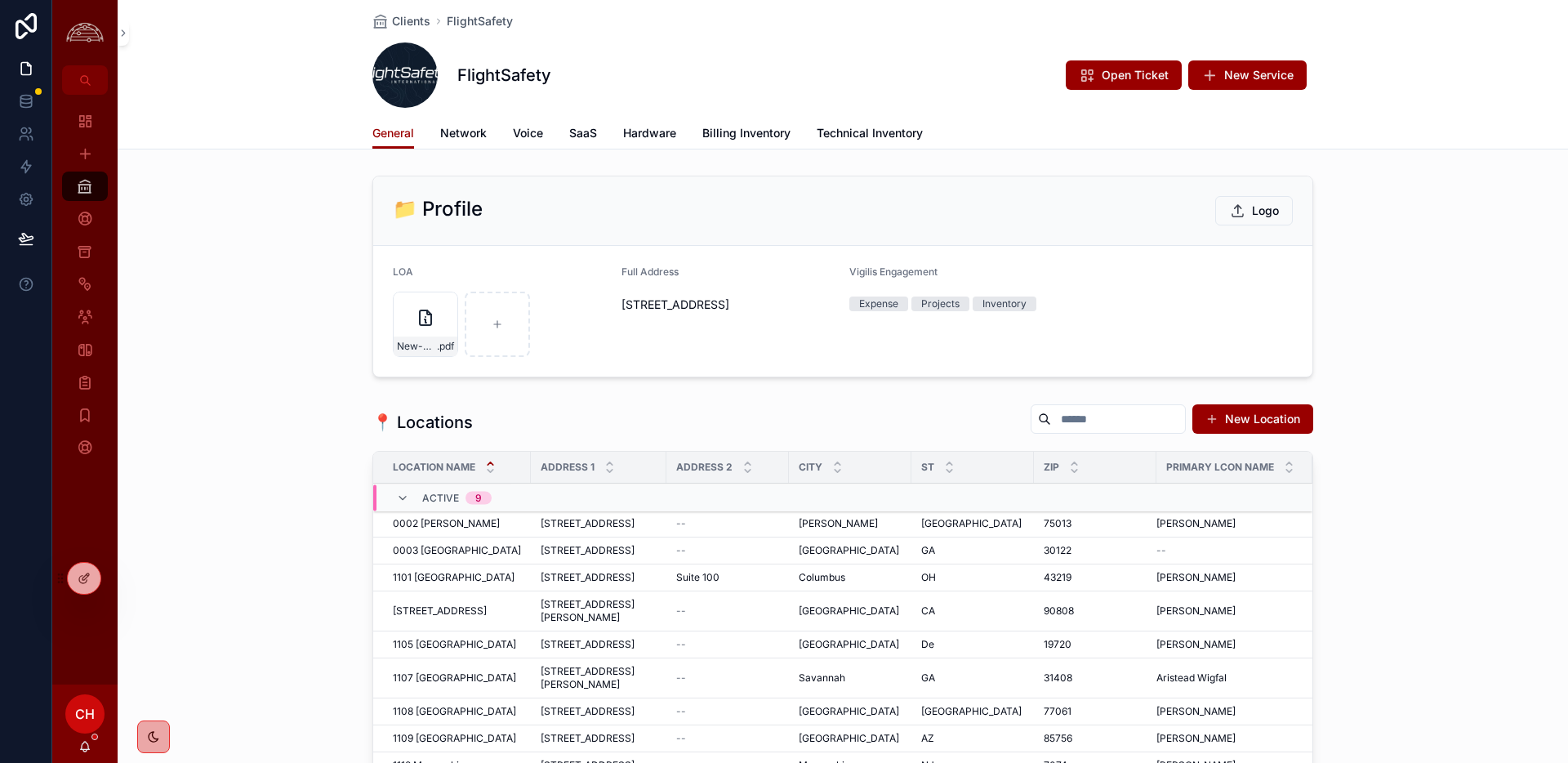
click at [457, 125] on span "Network" at bounding box center [463, 132] width 46 height 16
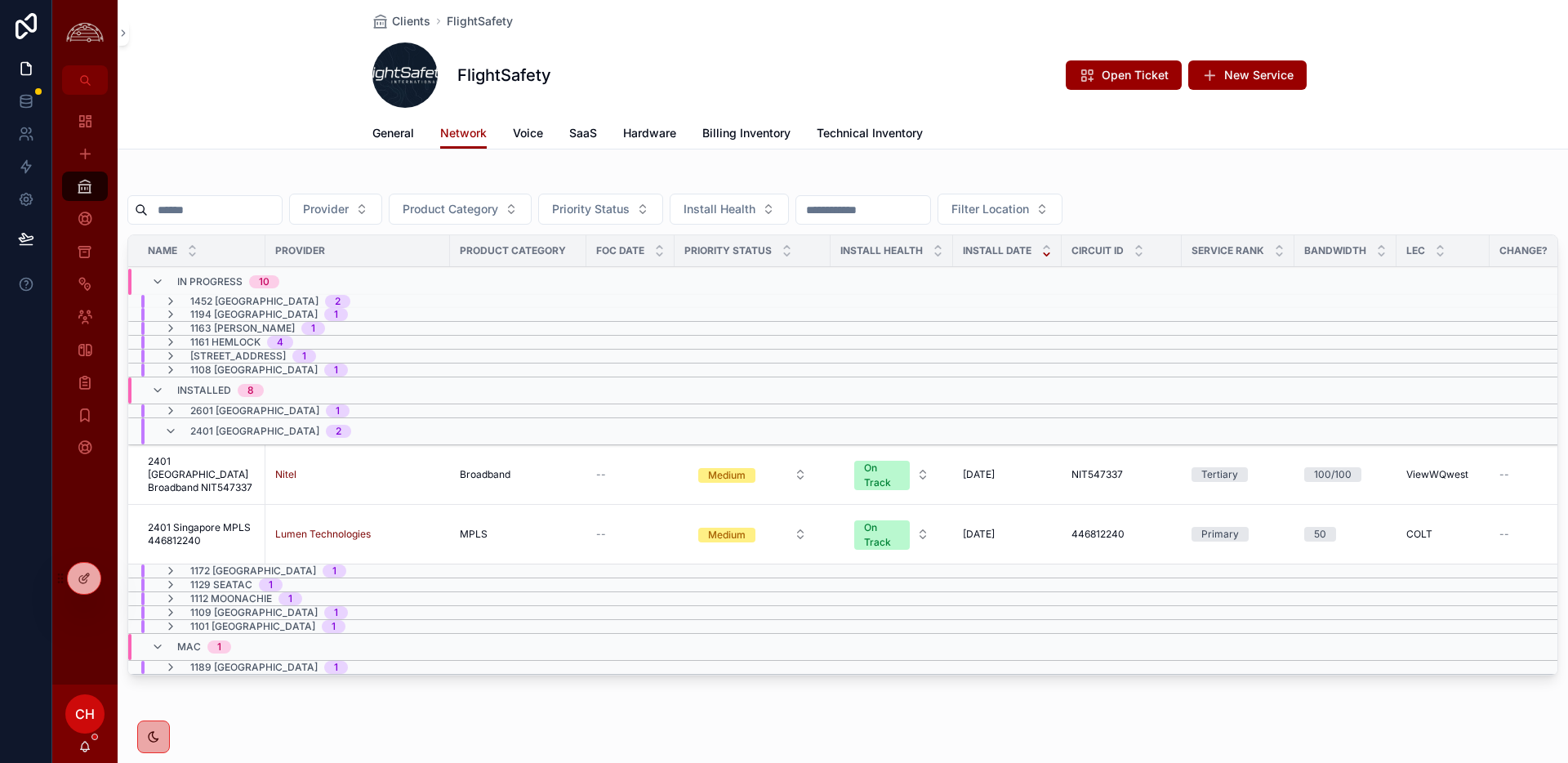
click at [207, 466] on span "2401 [GEOGRAPHIC_DATA] Broadband NIT547337" at bounding box center [201, 474] width 108 height 39
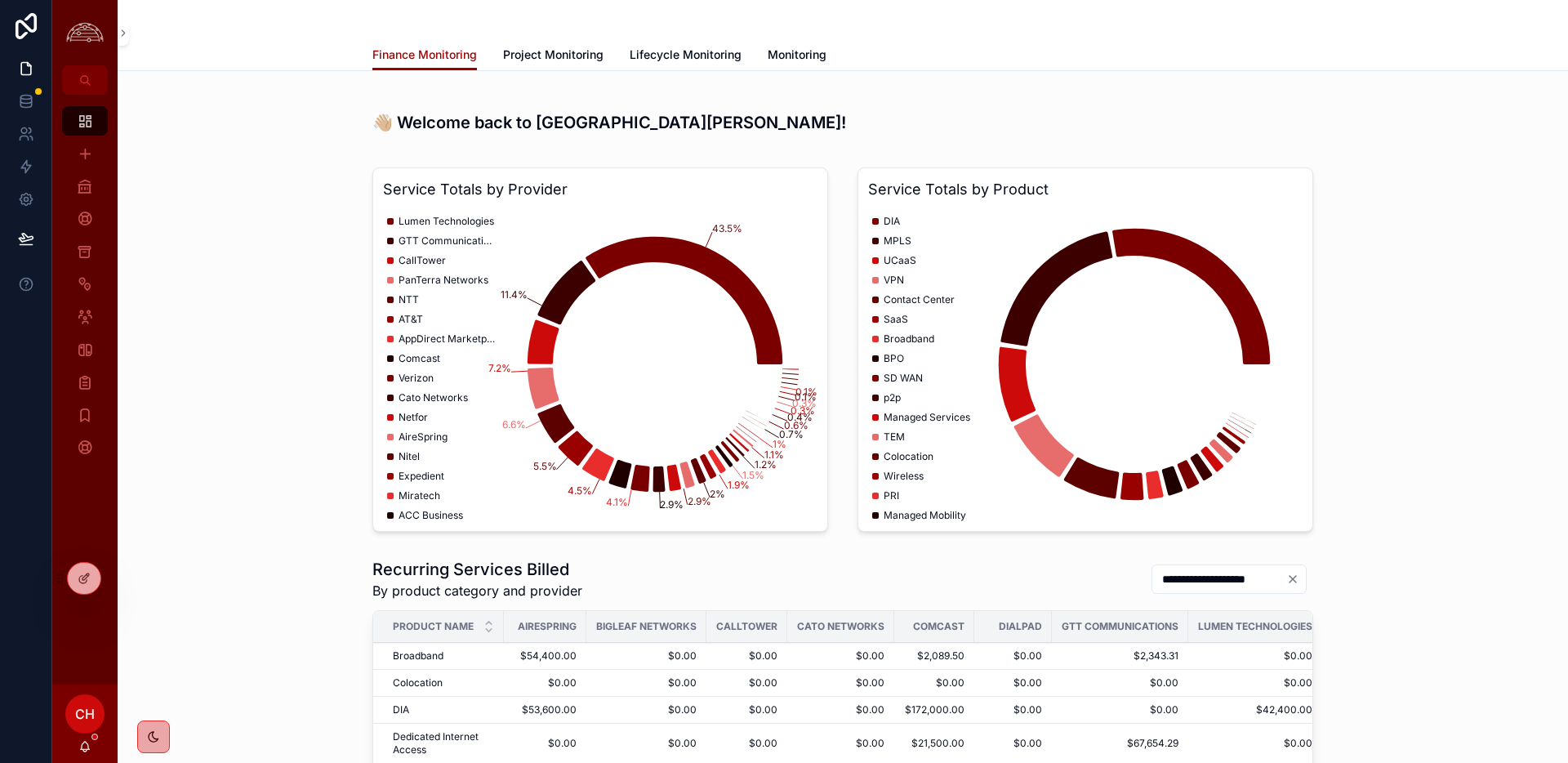
click at [85, 721] on span "CH" at bounding box center [84, 714] width 20 height 20
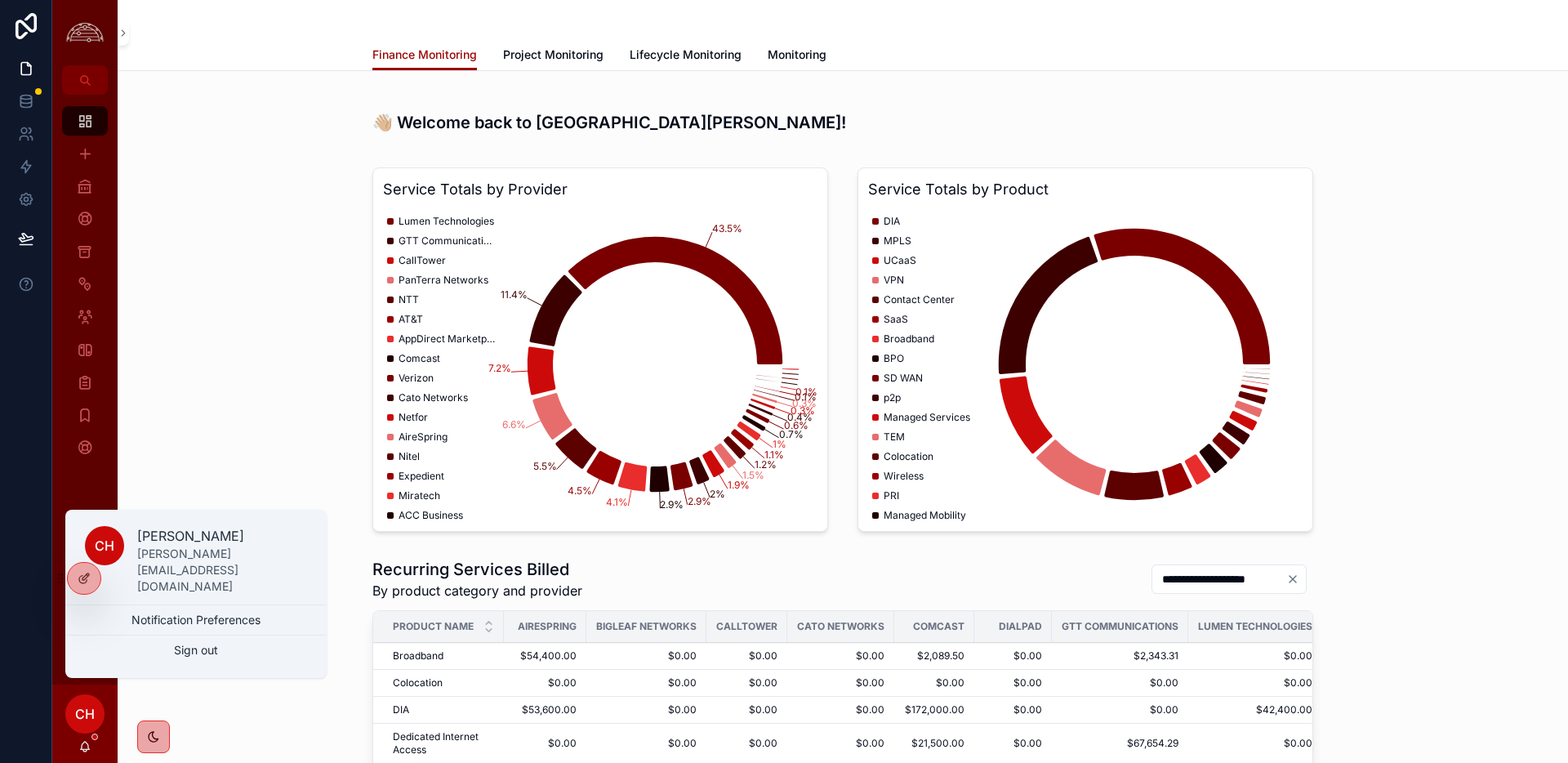
click at [208, 650] on button "Sign out" at bounding box center [196, 650] width 261 height 29
